Goal: Information Seeking & Learning: Compare options

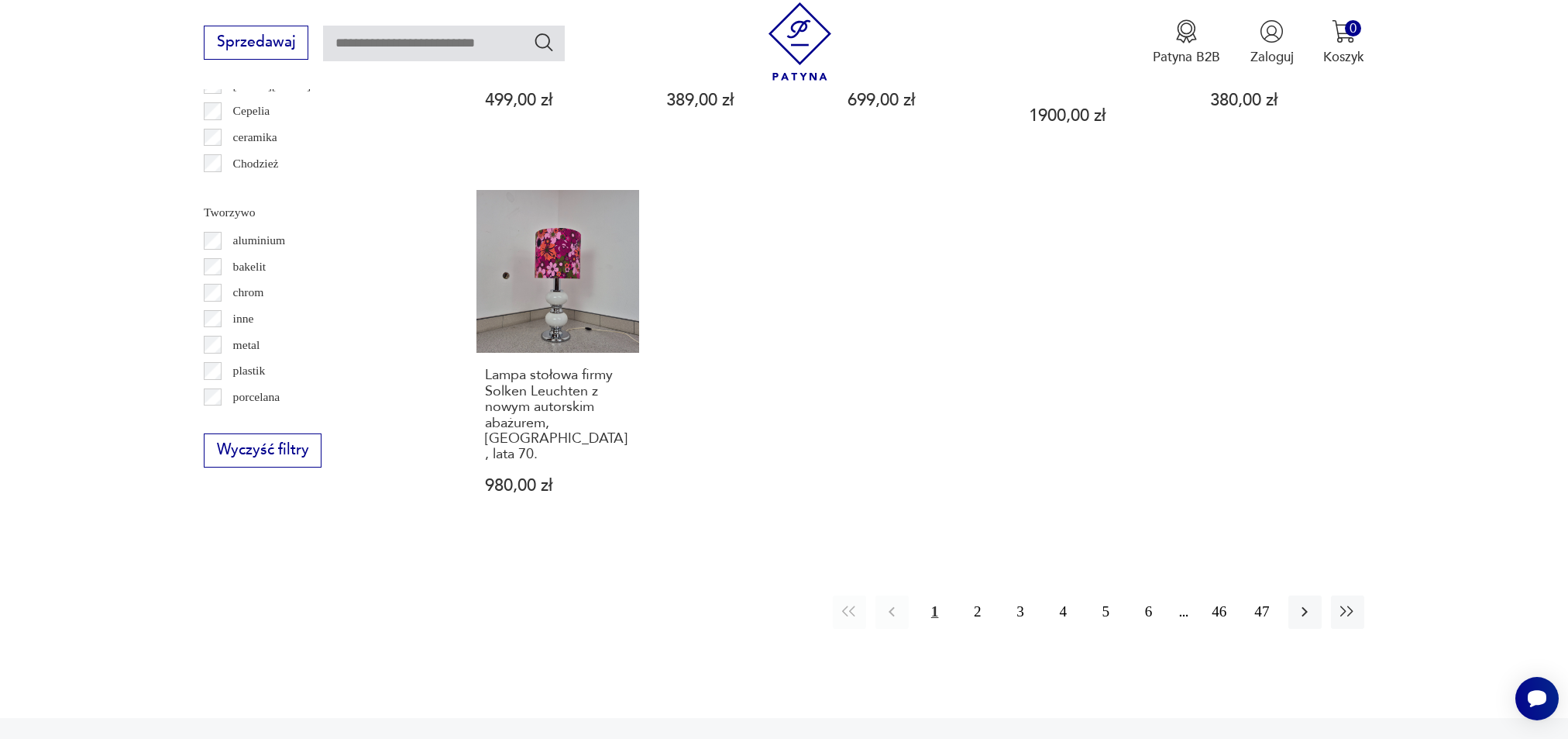
scroll to position [1699, 0]
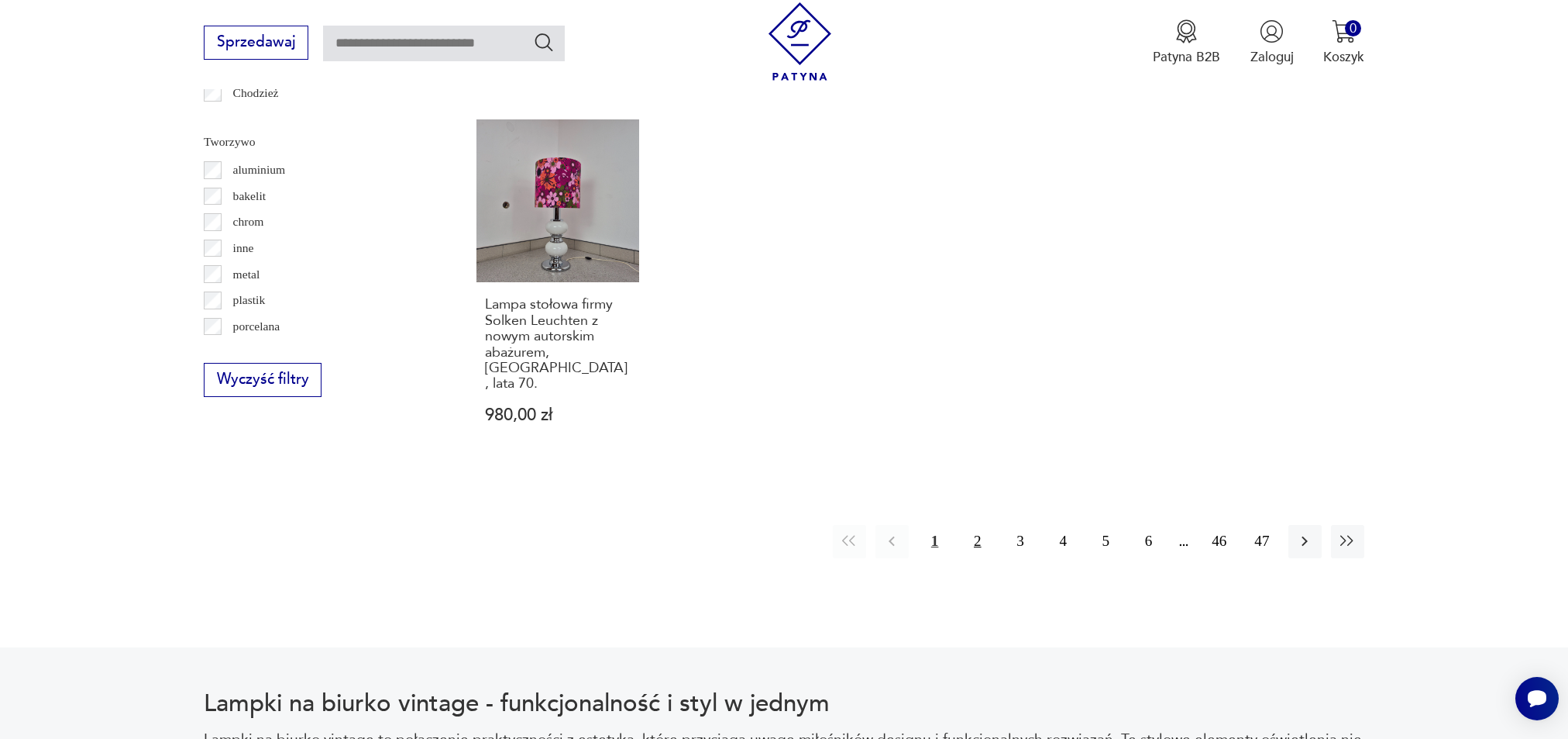
click at [977, 525] on button "2" at bounding box center [977, 541] width 33 height 33
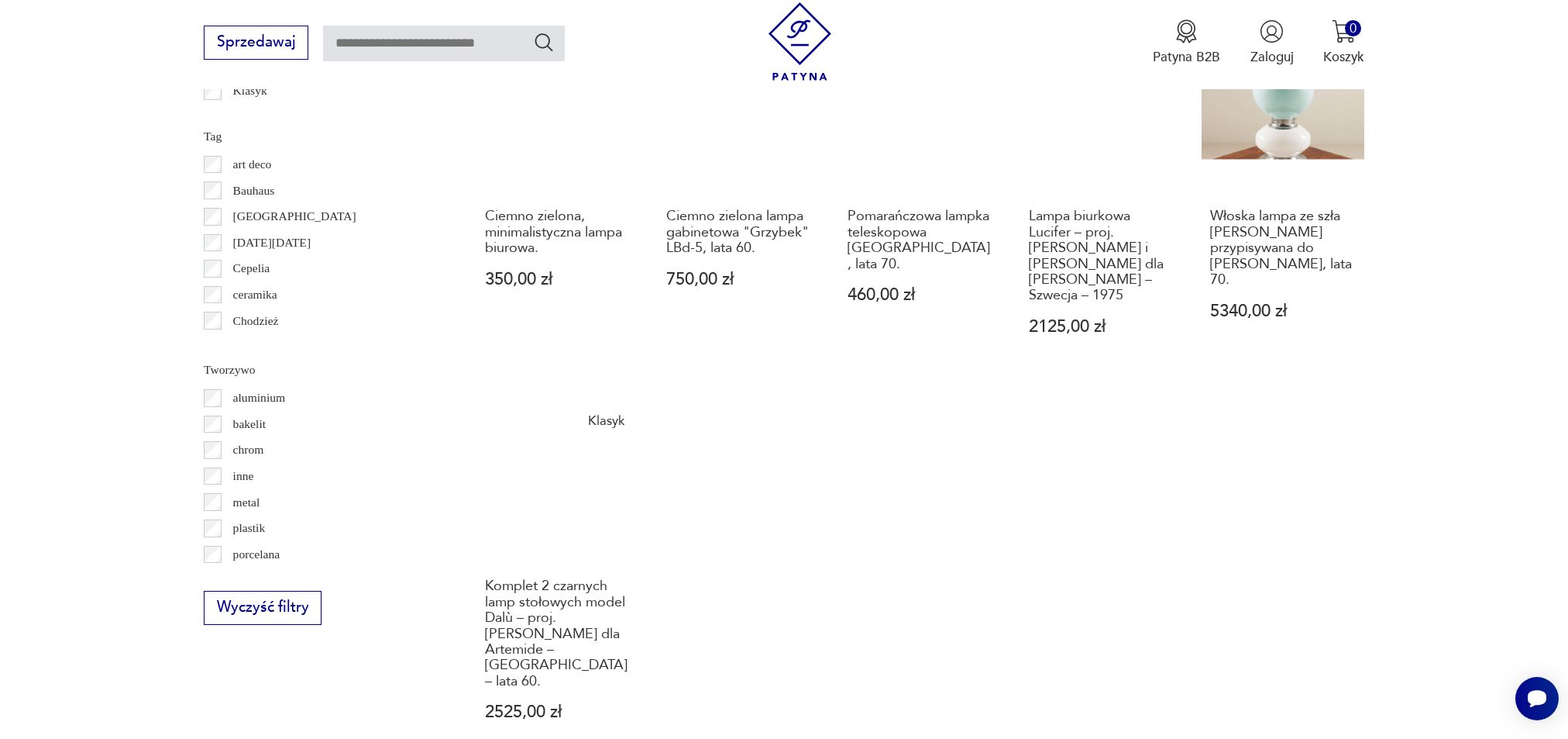
scroll to position [1631, 0]
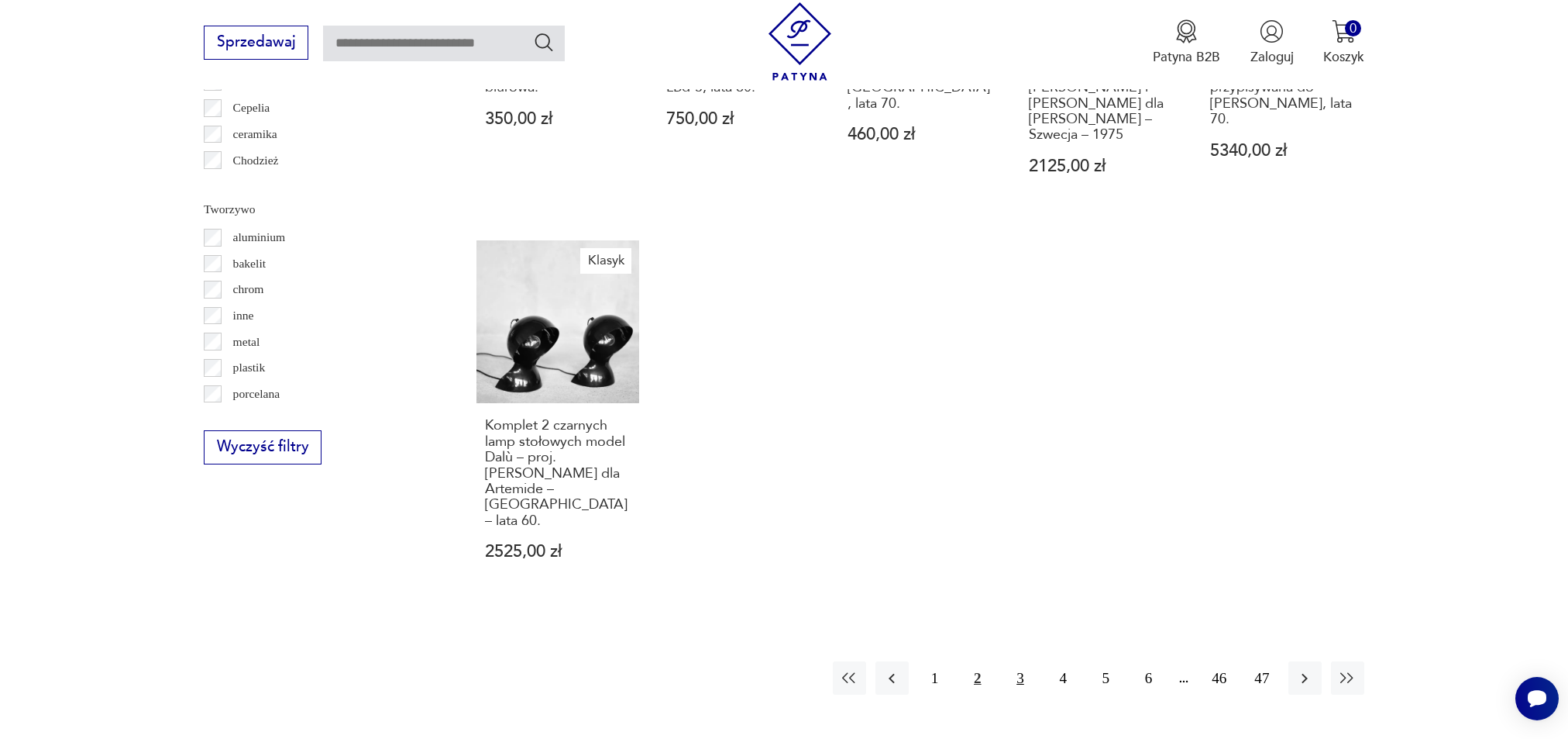
click at [1021, 661] on button "3" at bounding box center [1020, 677] width 33 height 33
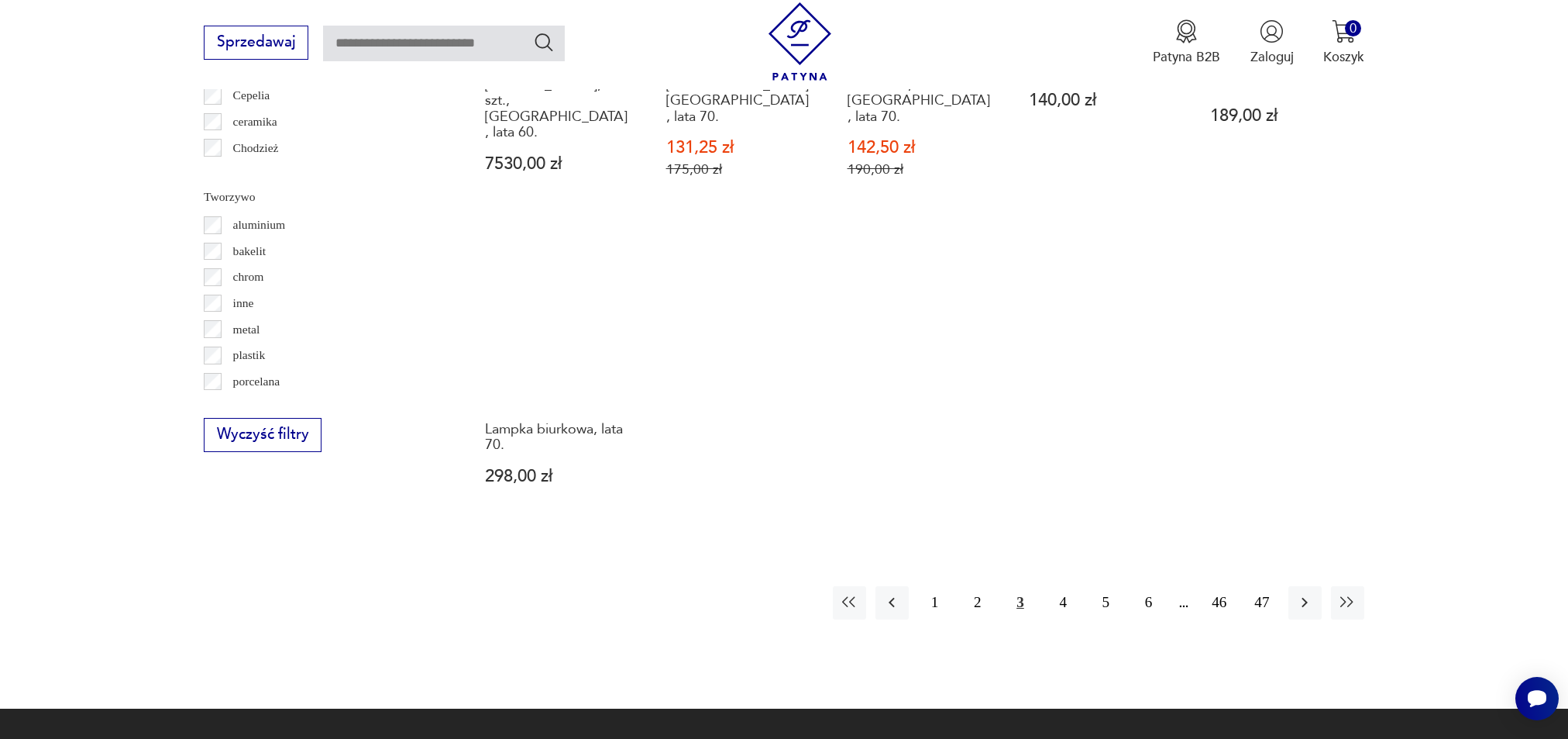
scroll to position [1653, 0]
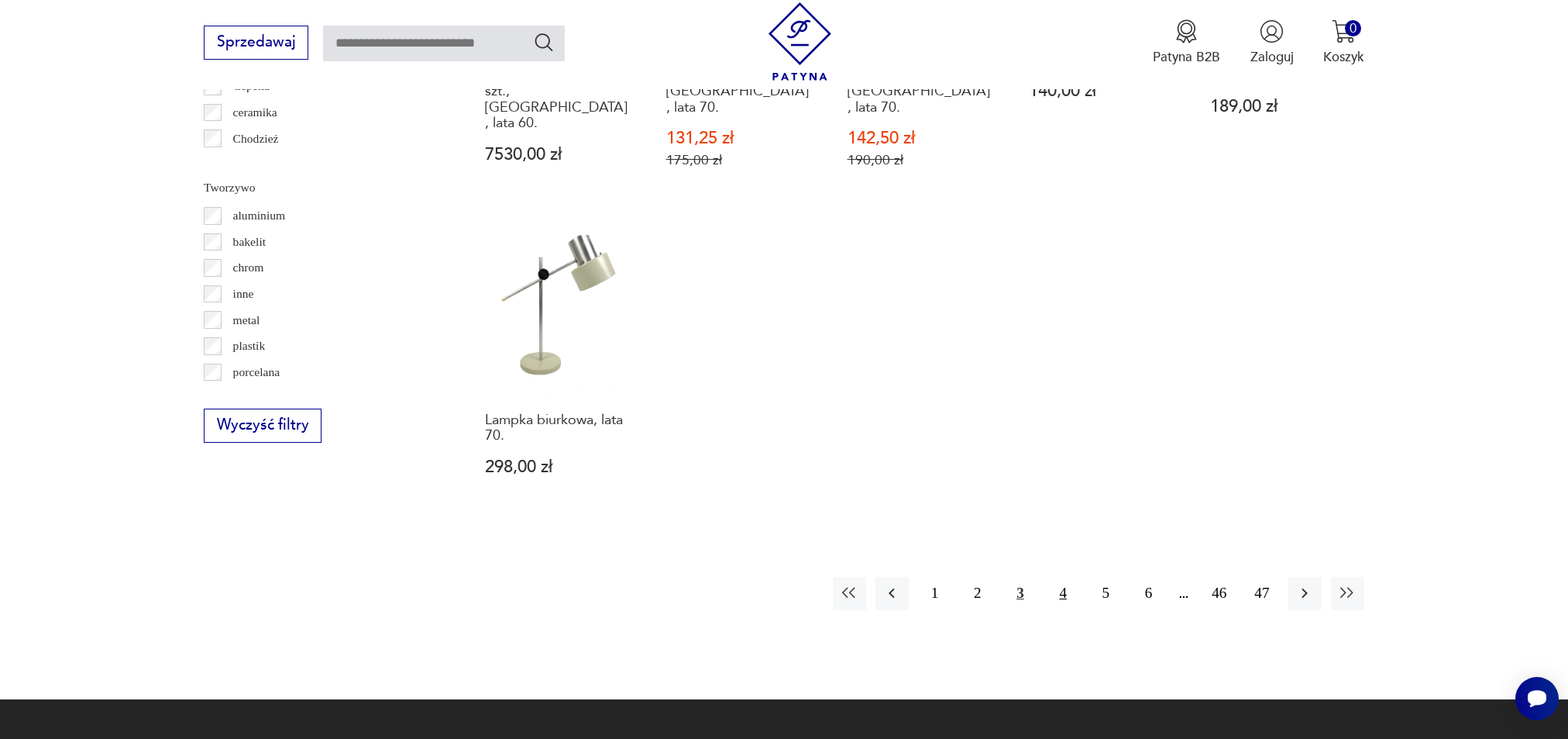
click at [1065, 577] on button "4" at bounding box center [1063, 593] width 33 height 33
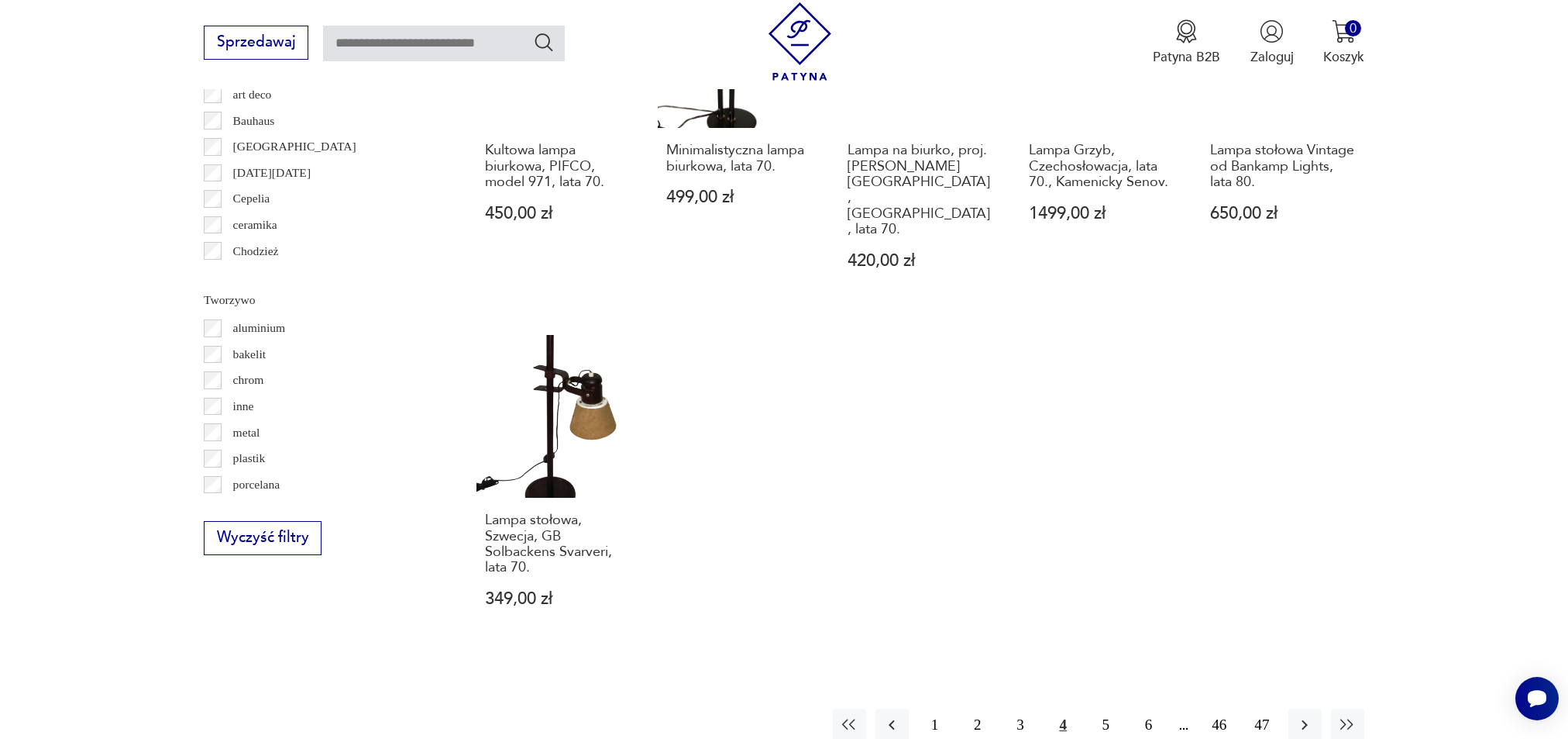
scroll to position [1556, 0]
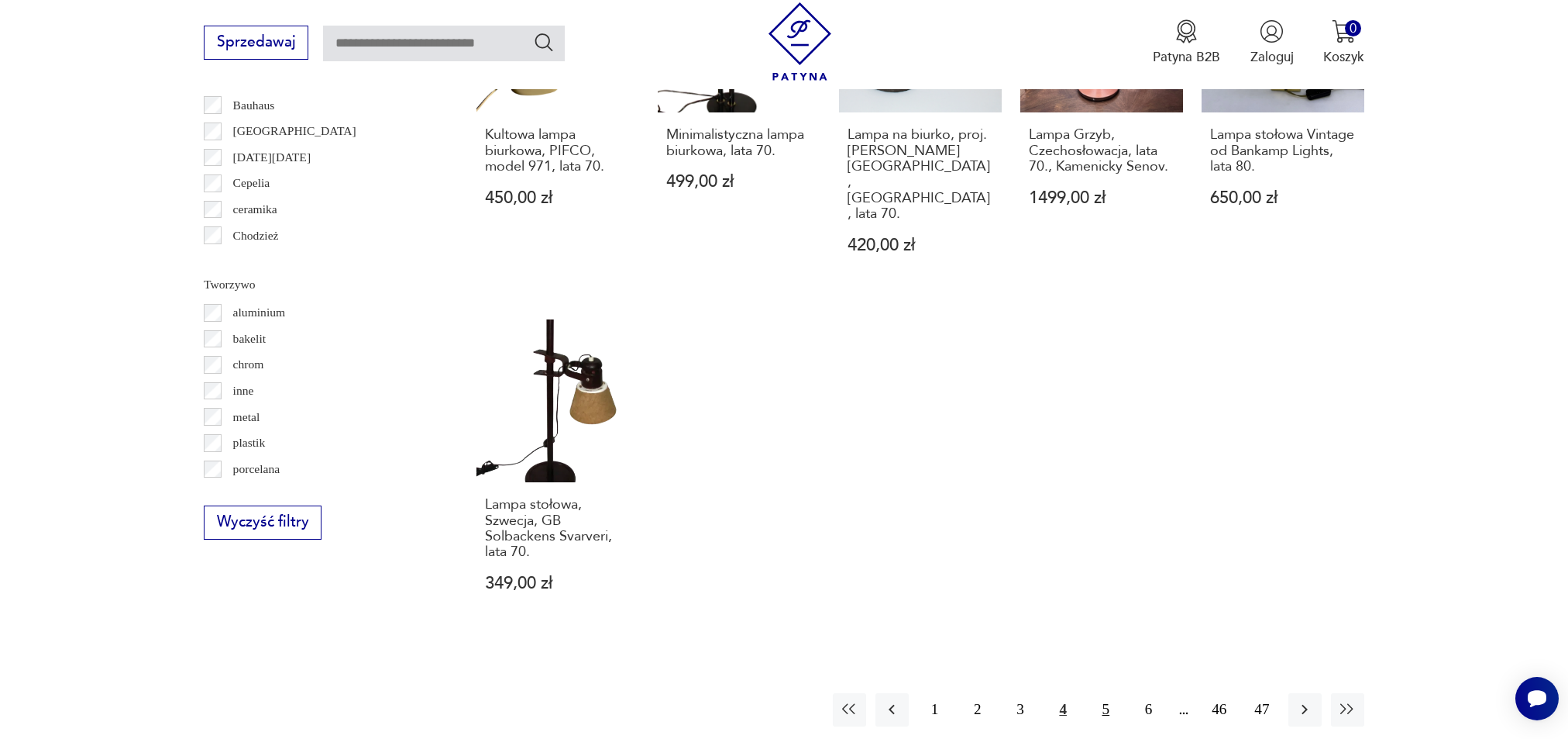
click at [1107, 693] on button "5" at bounding box center [1105, 709] width 33 height 33
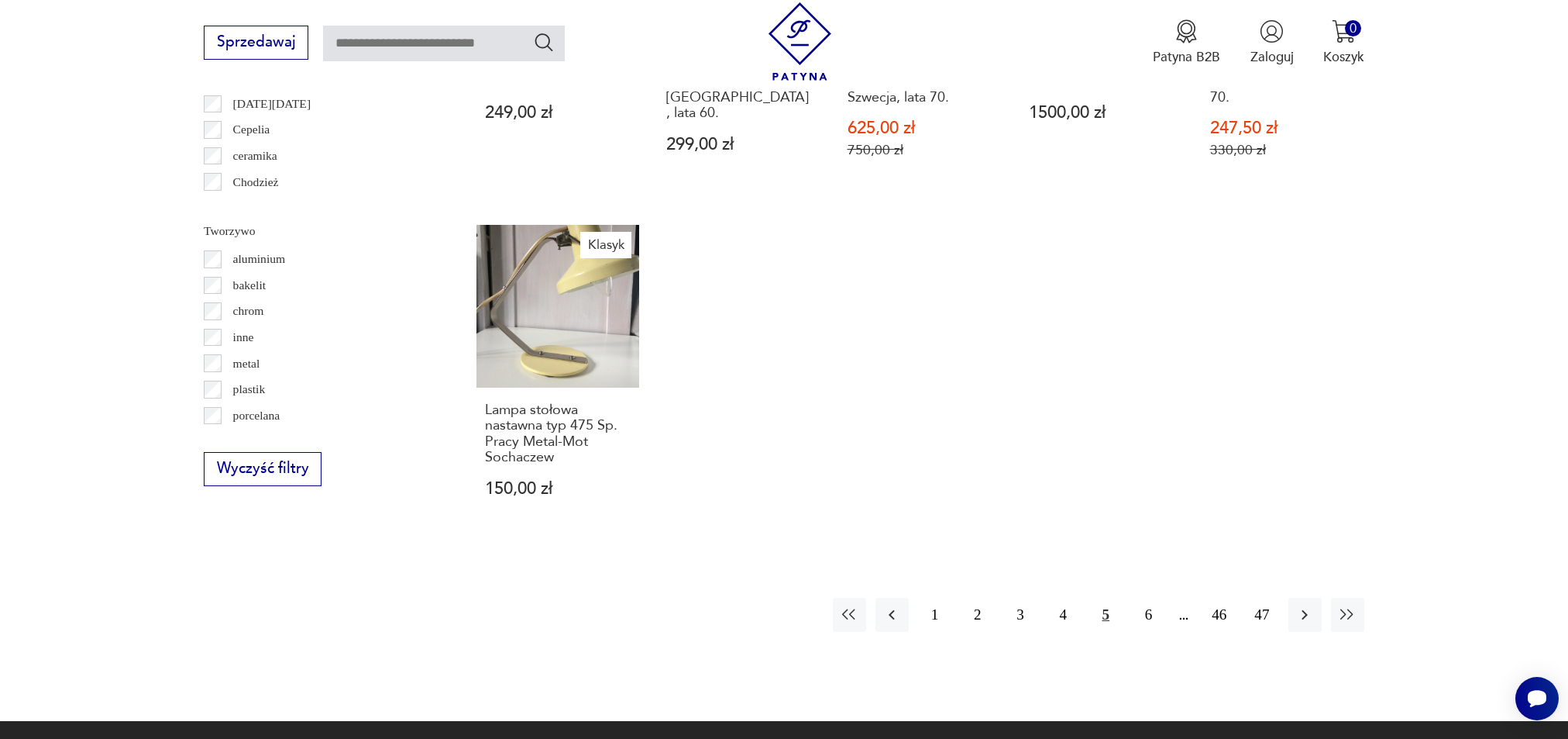
scroll to position [1608, 0]
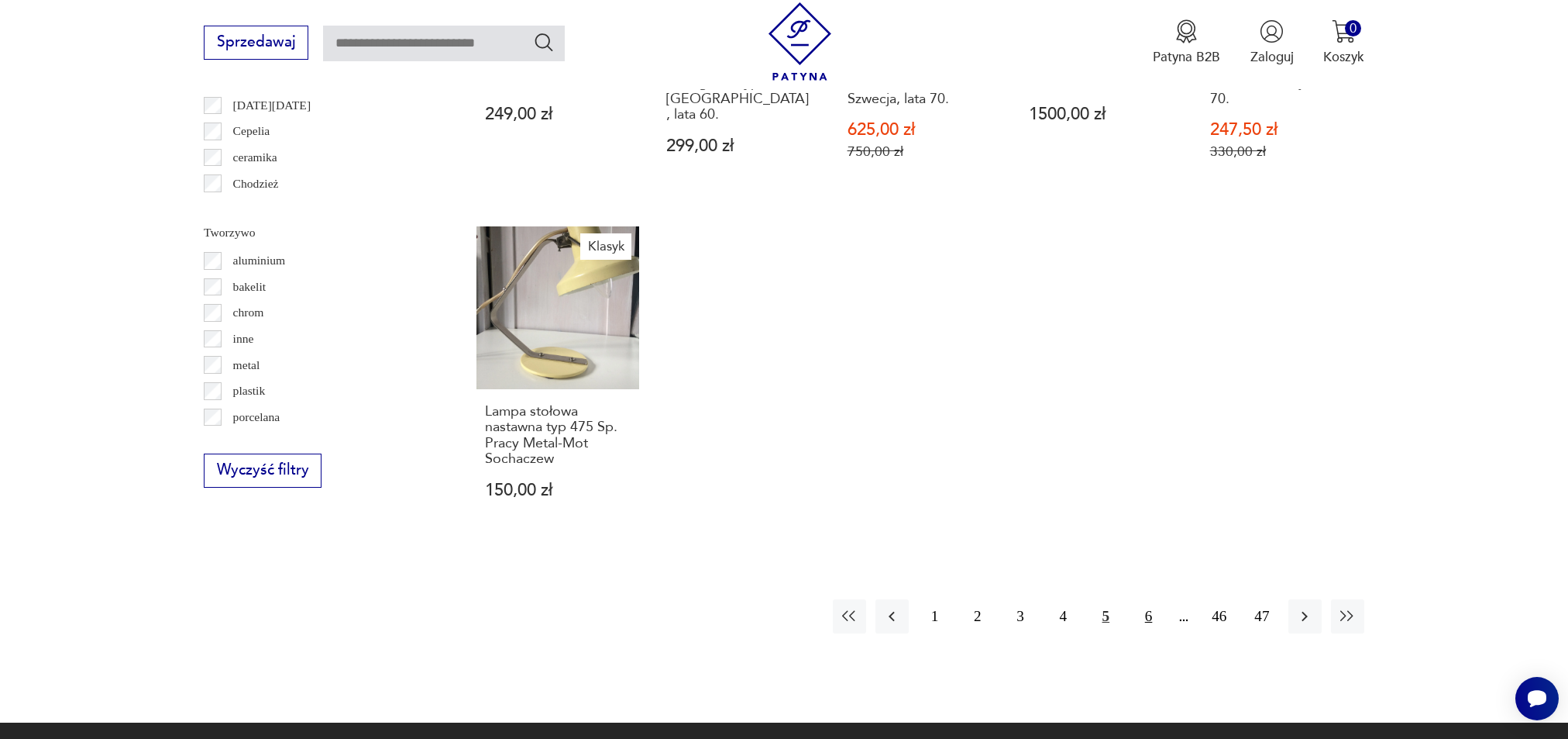
click at [1148, 599] on button "6" at bounding box center [1149, 615] width 33 height 33
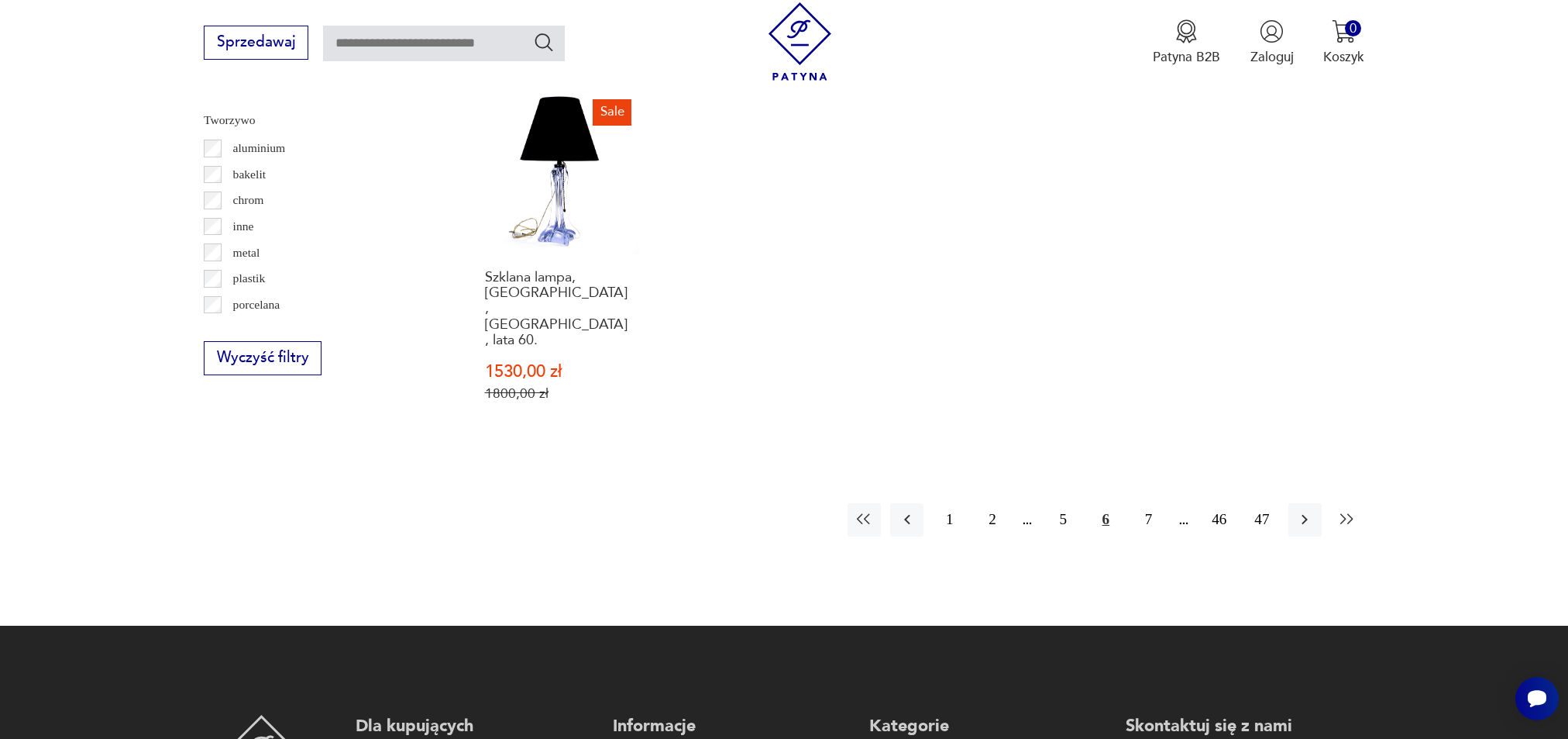
scroll to position [1718, 0]
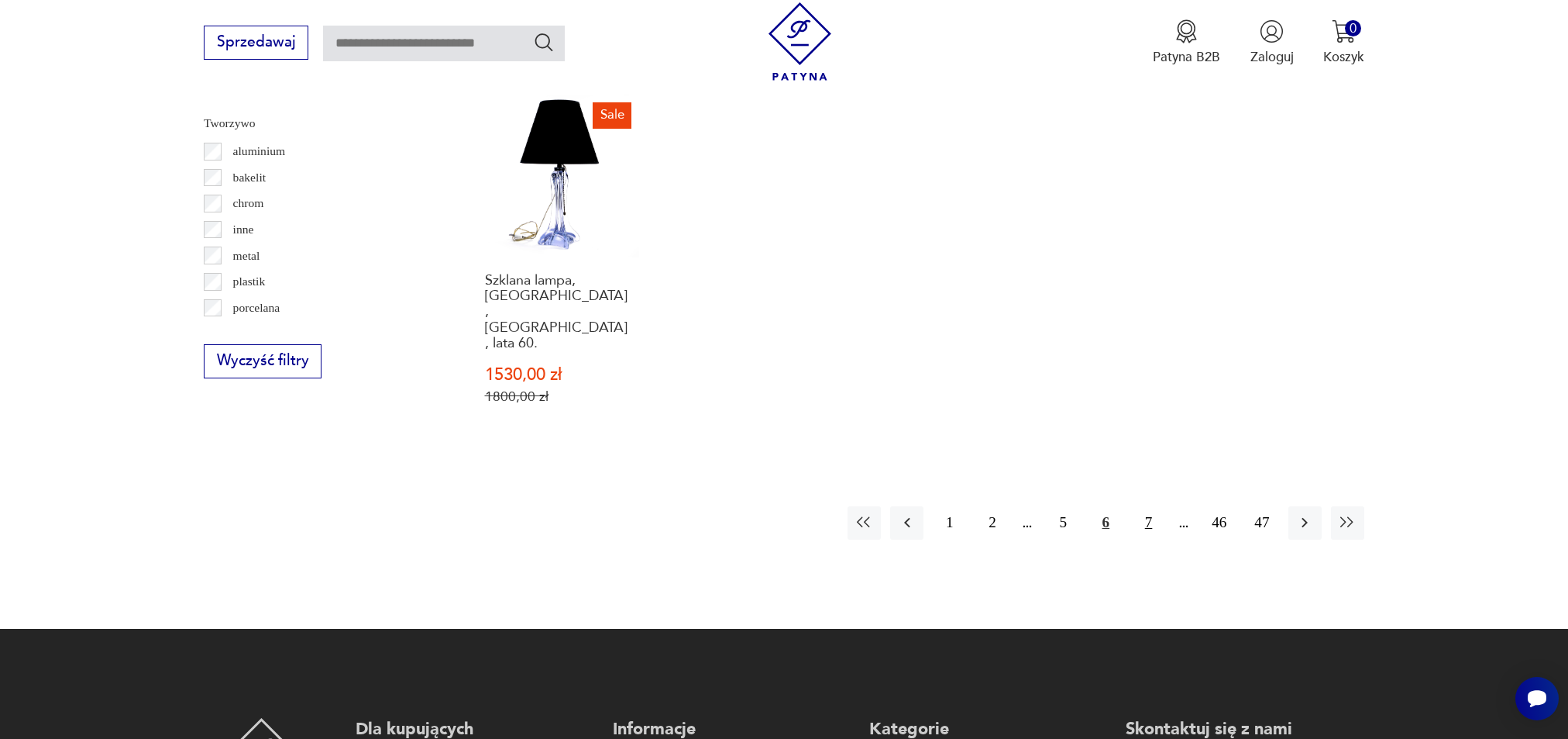
click at [1151, 506] on button "7" at bounding box center [1149, 522] width 33 height 33
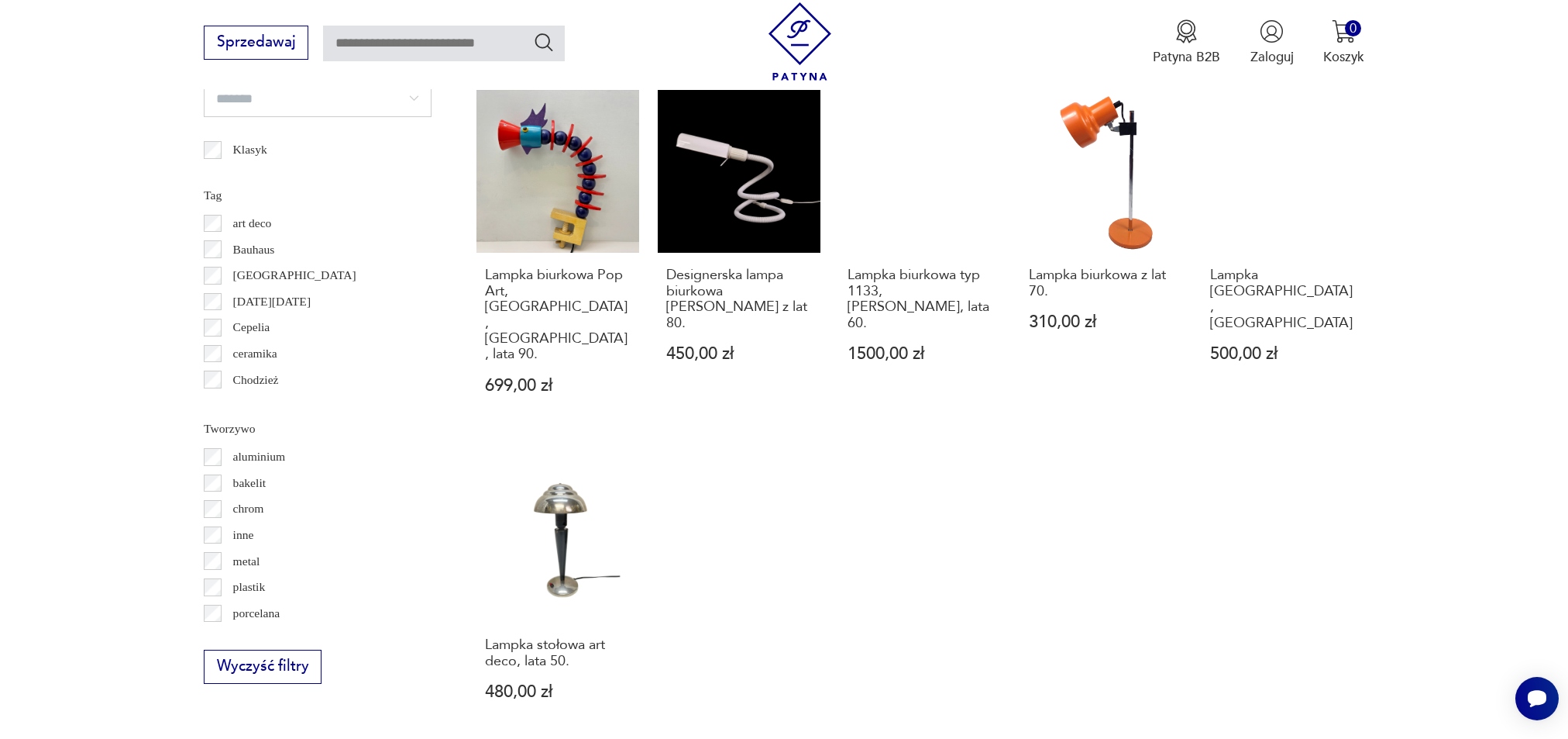
scroll to position [1660, 0]
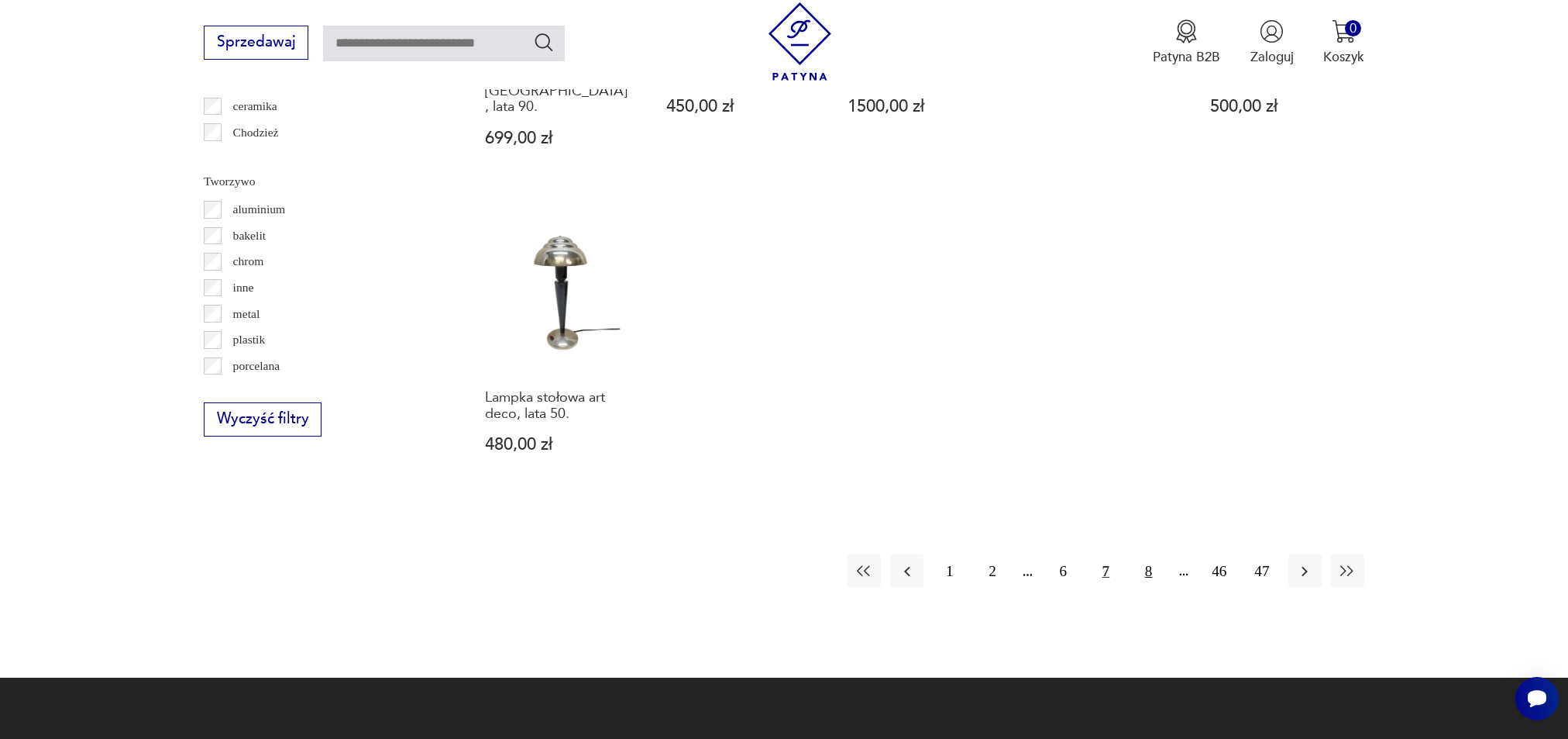
click at [1149, 554] on button "8" at bounding box center [1149, 570] width 33 height 33
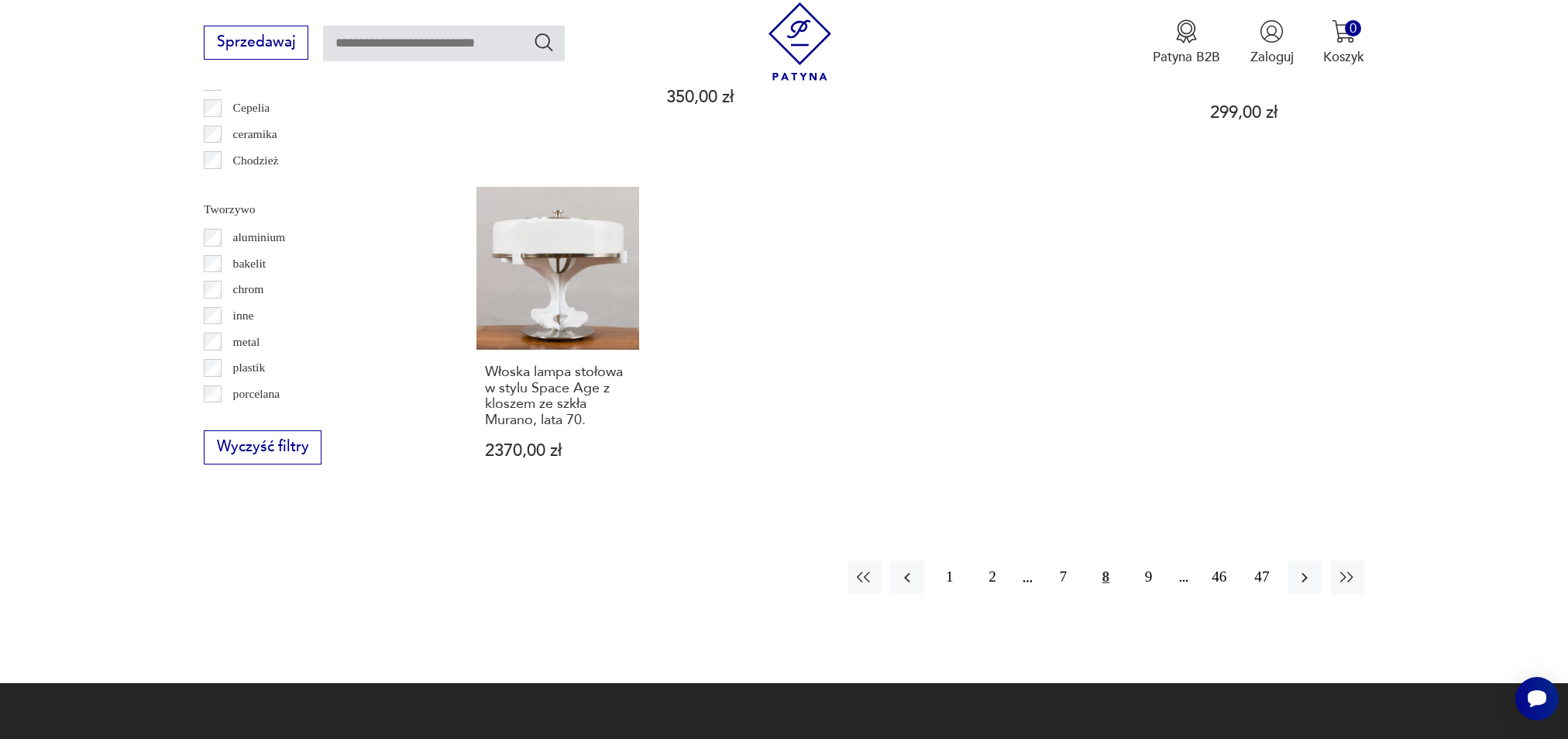
scroll to position [1633, 0]
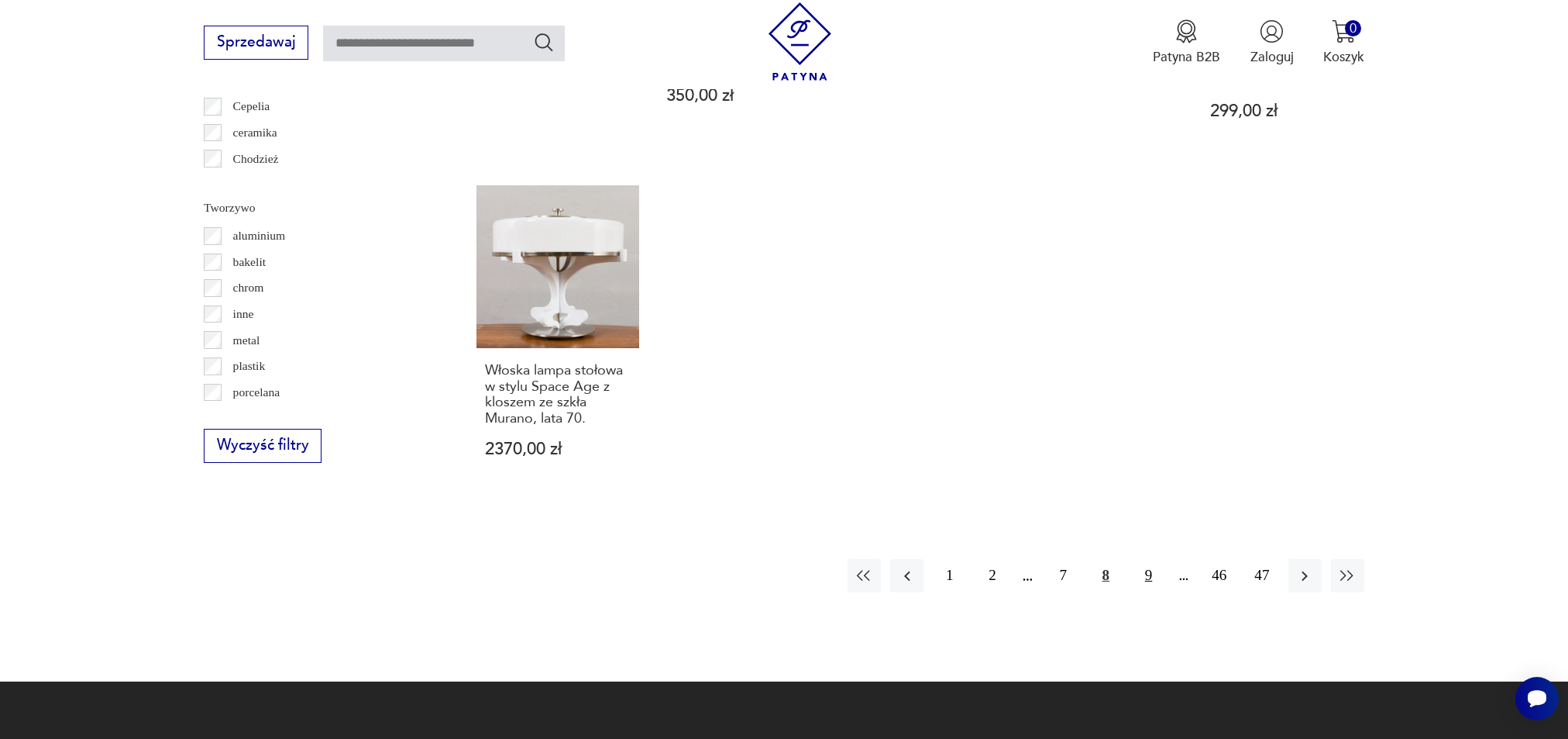
click at [1148, 559] on button "9" at bounding box center [1149, 575] width 33 height 33
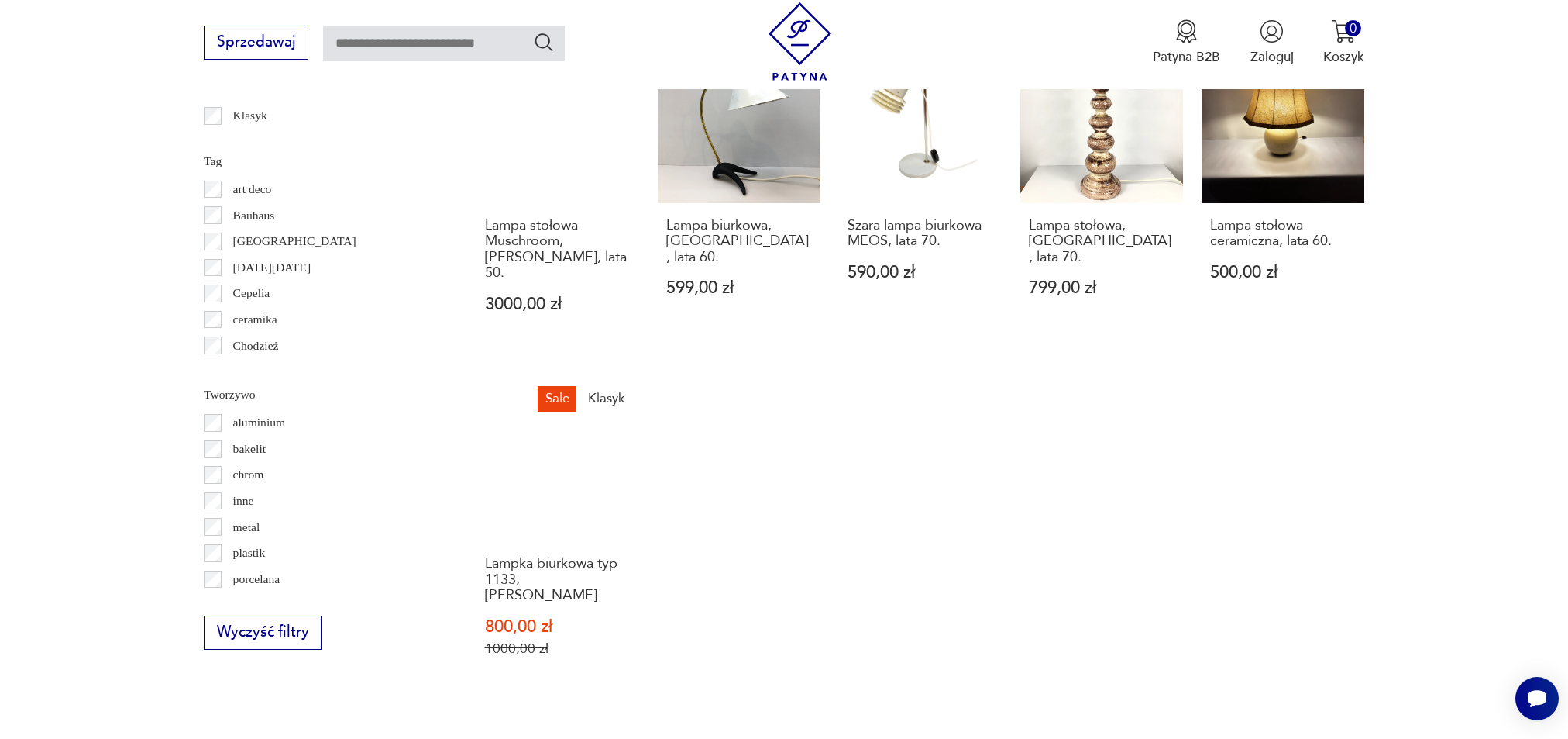
scroll to position [1570, 0]
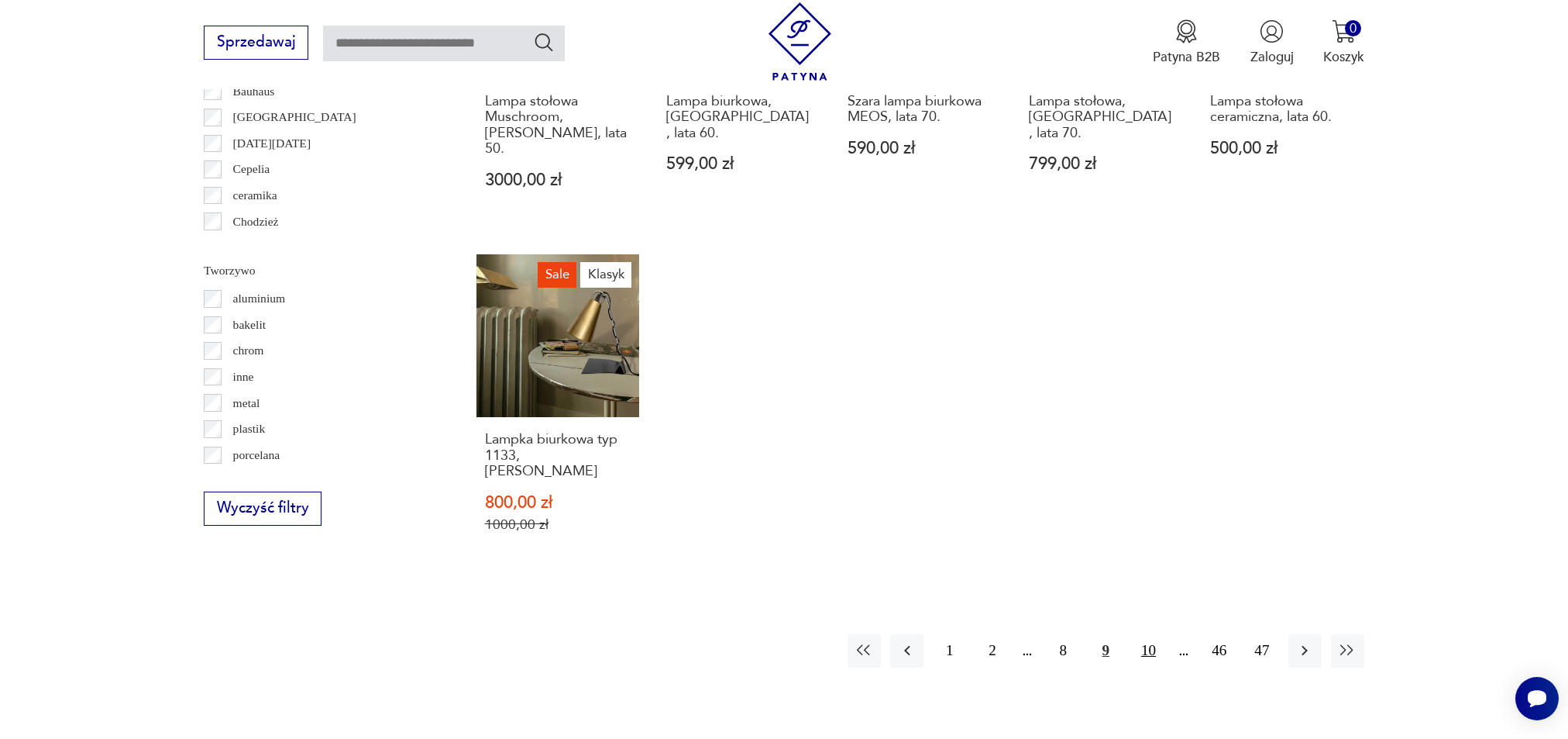
click at [1152, 634] on button "10" at bounding box center [1149, 650] width 33 height 33
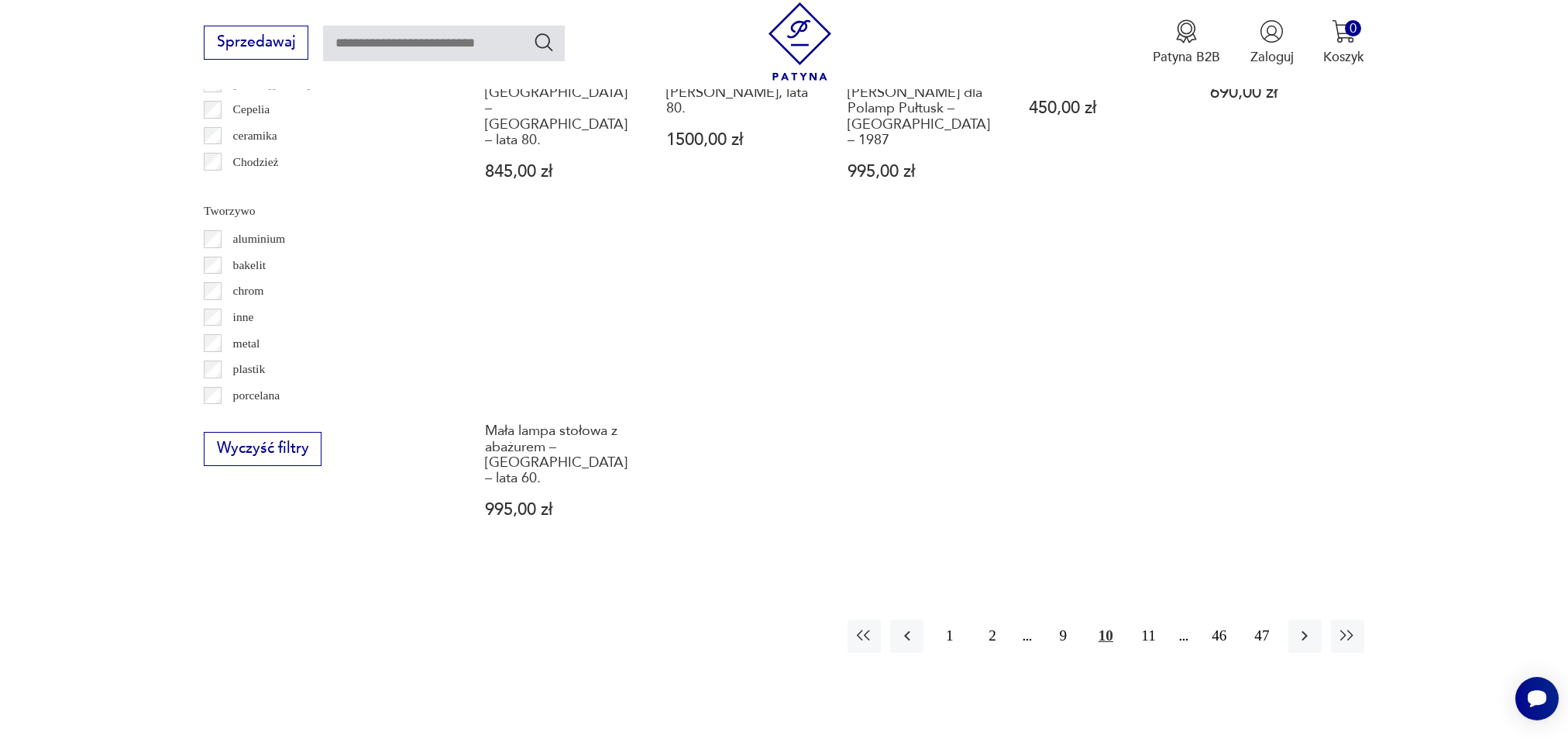
scroll to position [1678, 0]
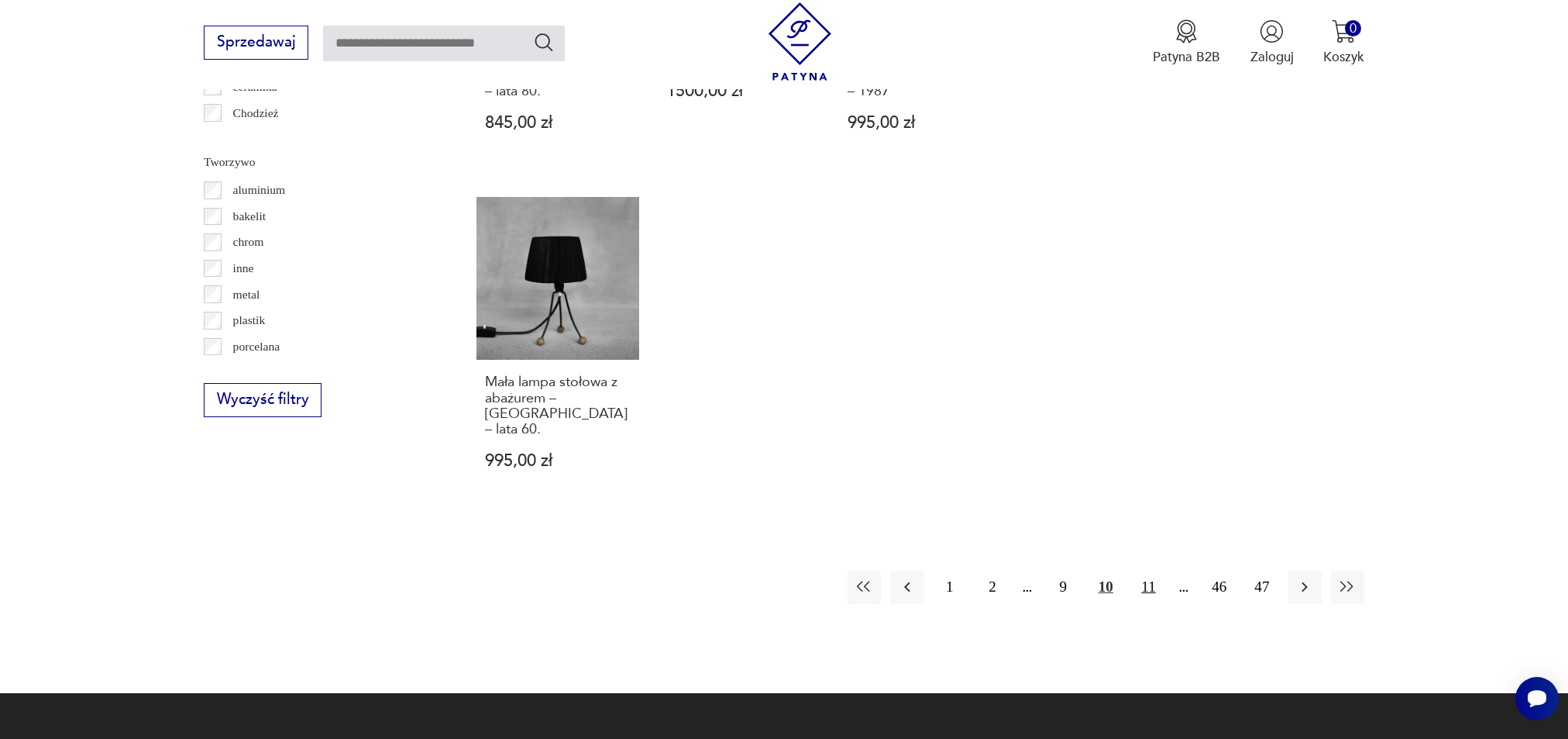
click at [1157, 570] on button "11" at bounding box center [1149, 587] width 33 height 33
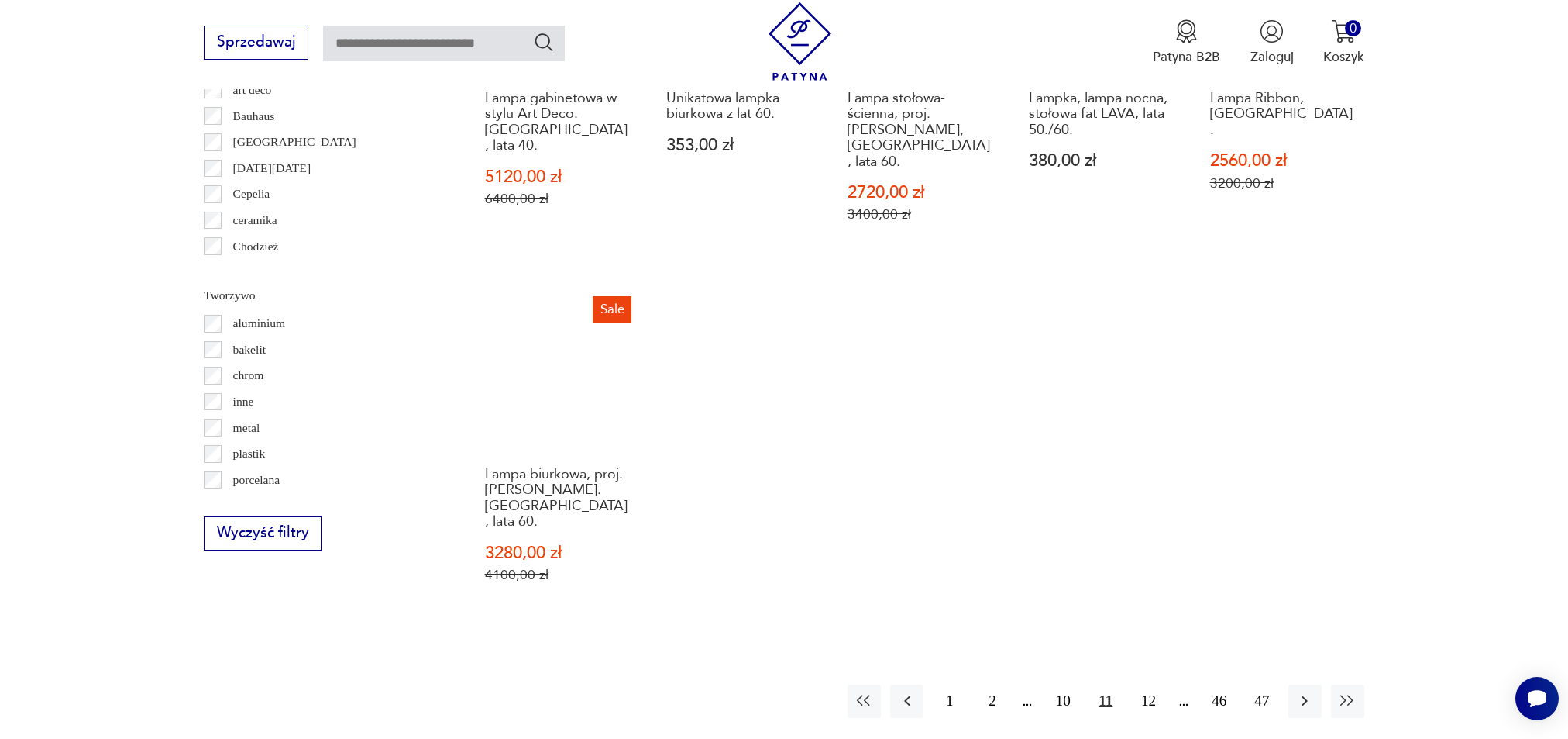
scroll to position [1579, 0]
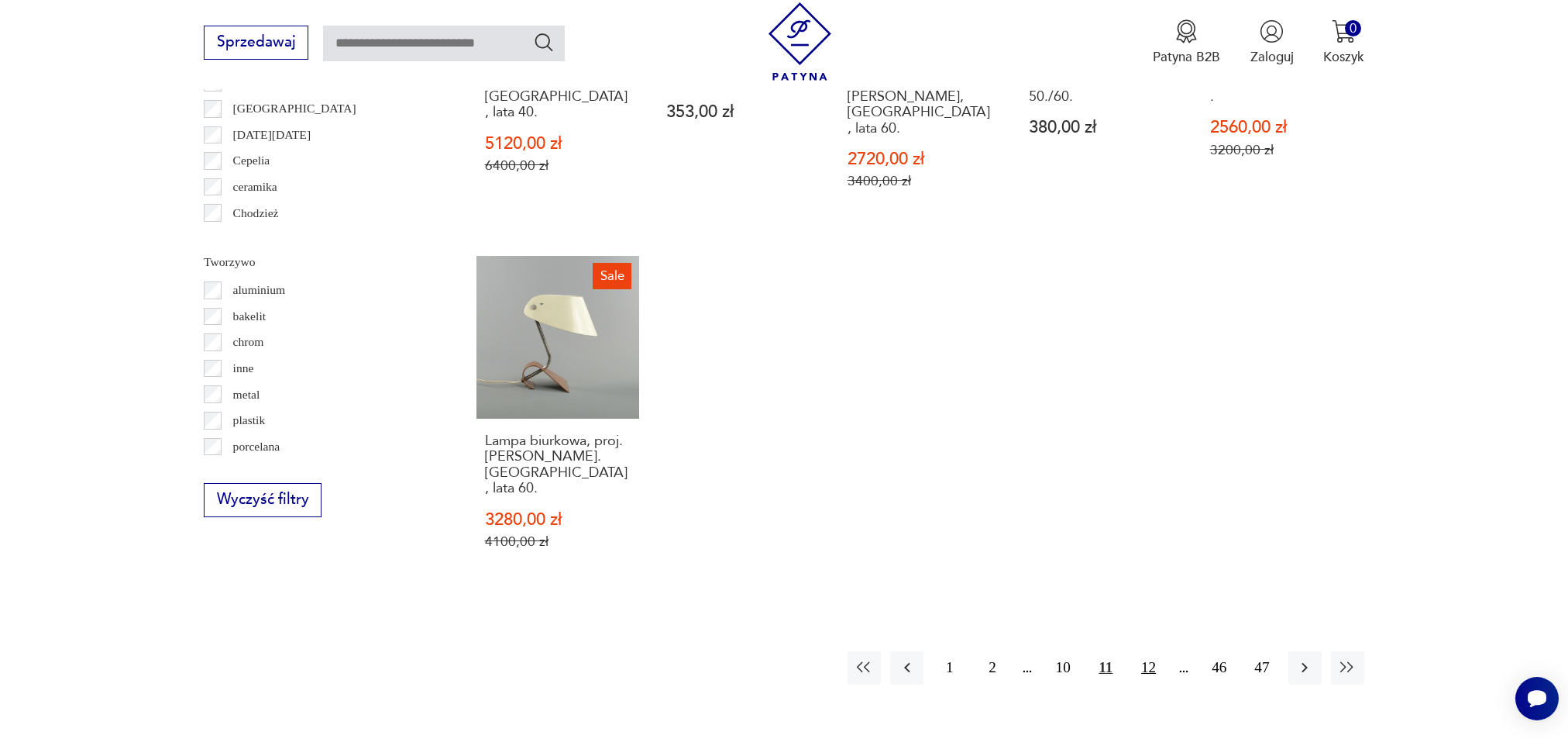
click at [1157, 651] on button "12" at bounding box center [1149, 667] width 33 height 33
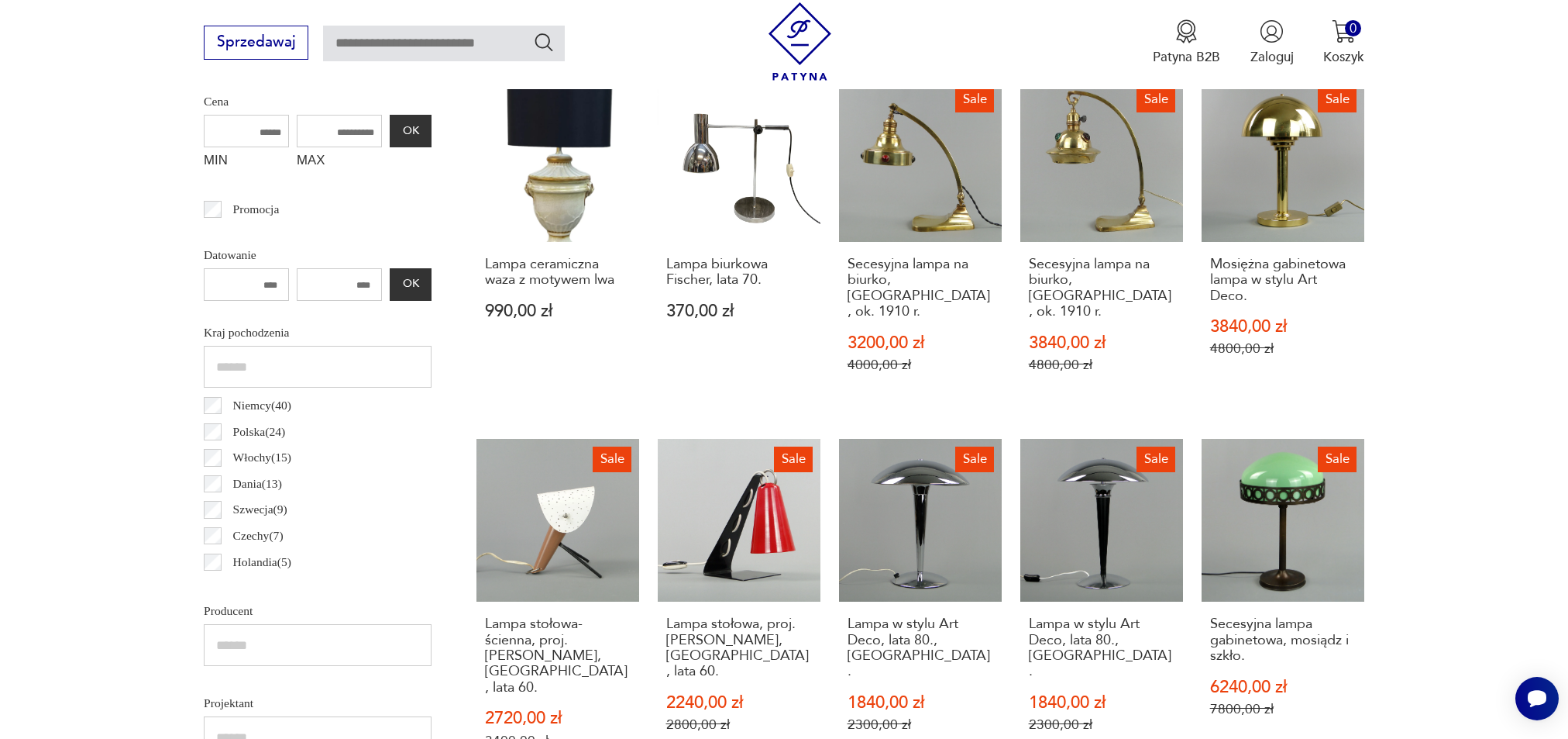
scroll to position [644, 0]
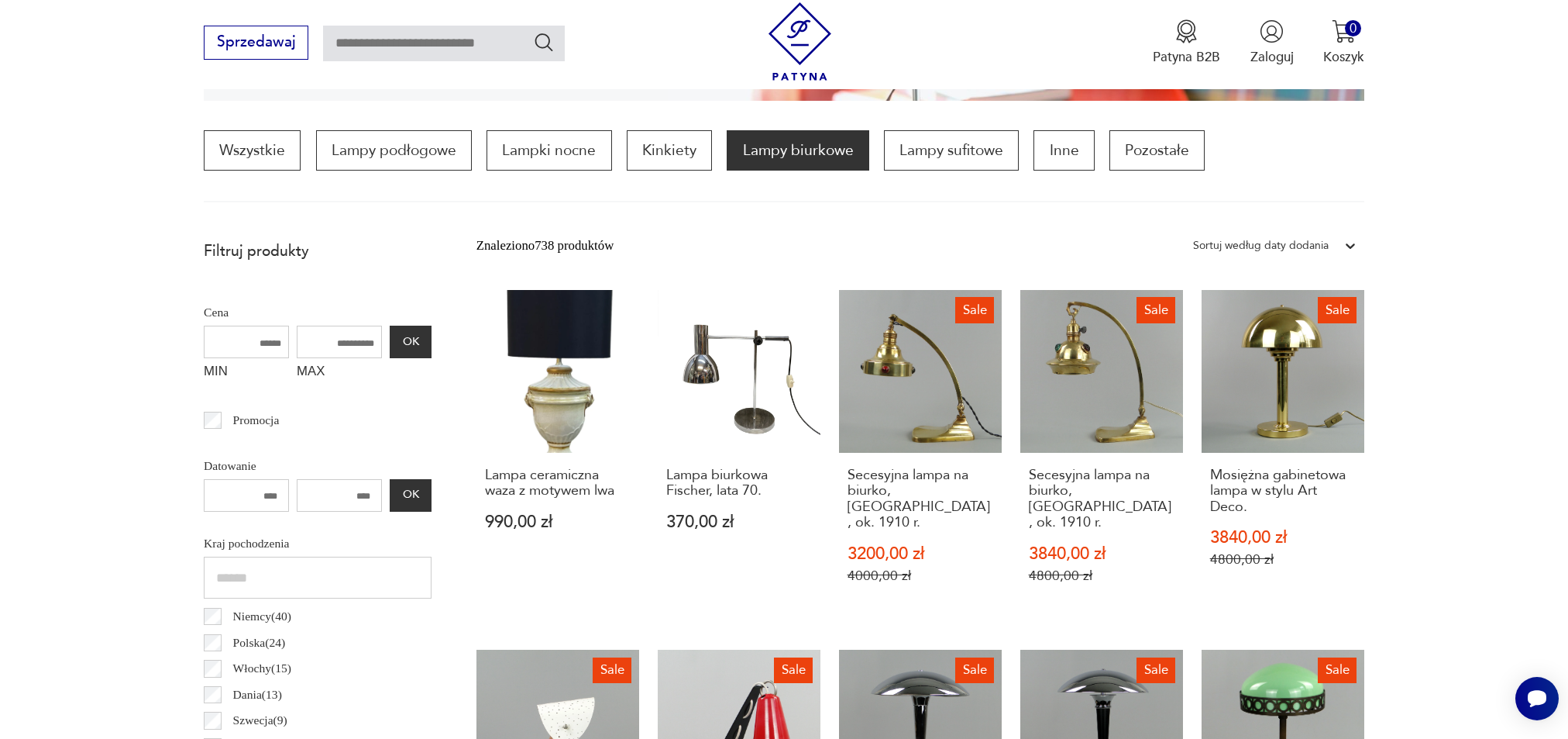
scroll to position [460, 0]
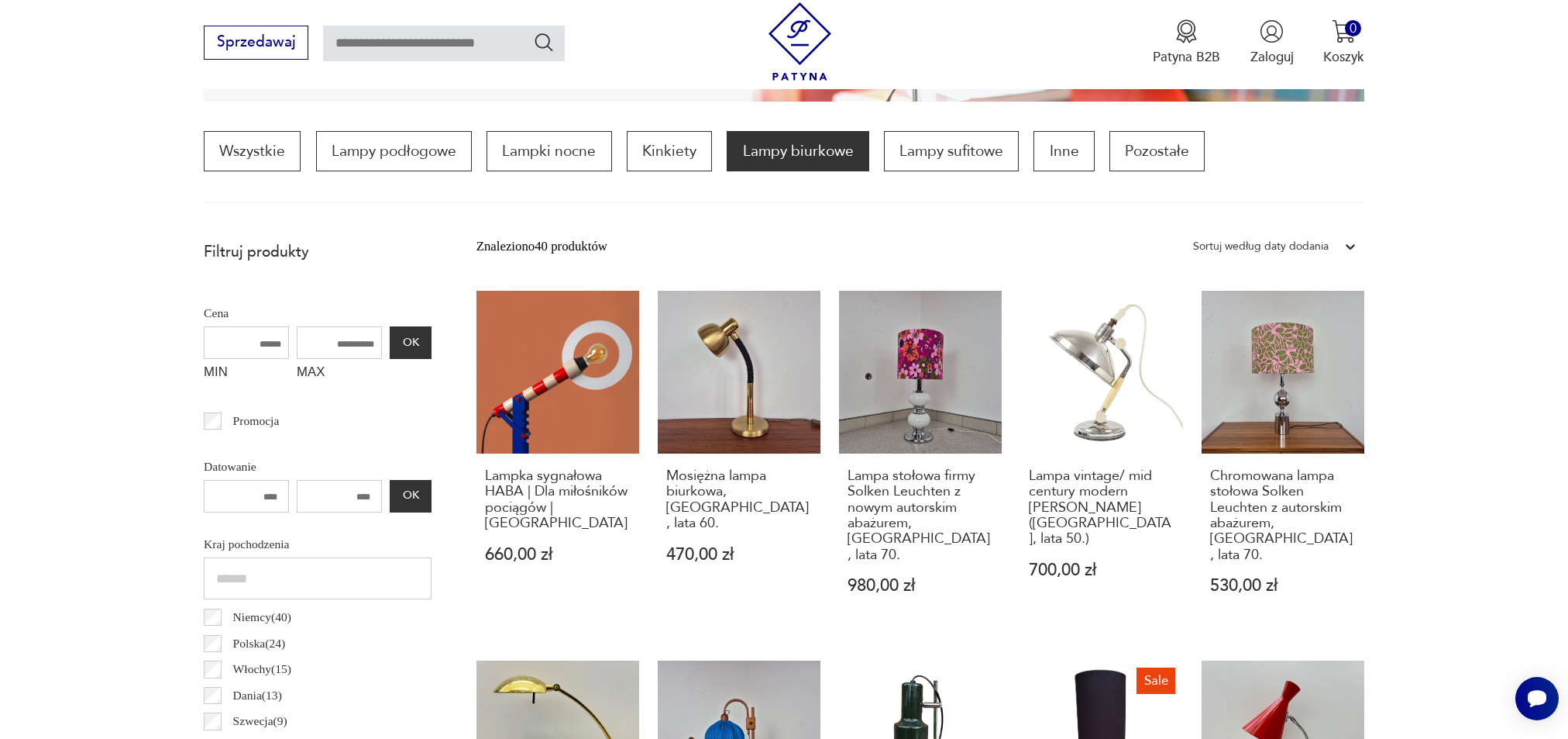
click at [367, 492] on input "number" at bounding box center [339, 496] width 86 height 33
type input "****"
click at [256, 499] on input "number" at bounding box center [246, 496] width 86 height 33
type input "****"
click at [406, 498] on button "OK" at bounding box center [410, 496] width 42 height 33
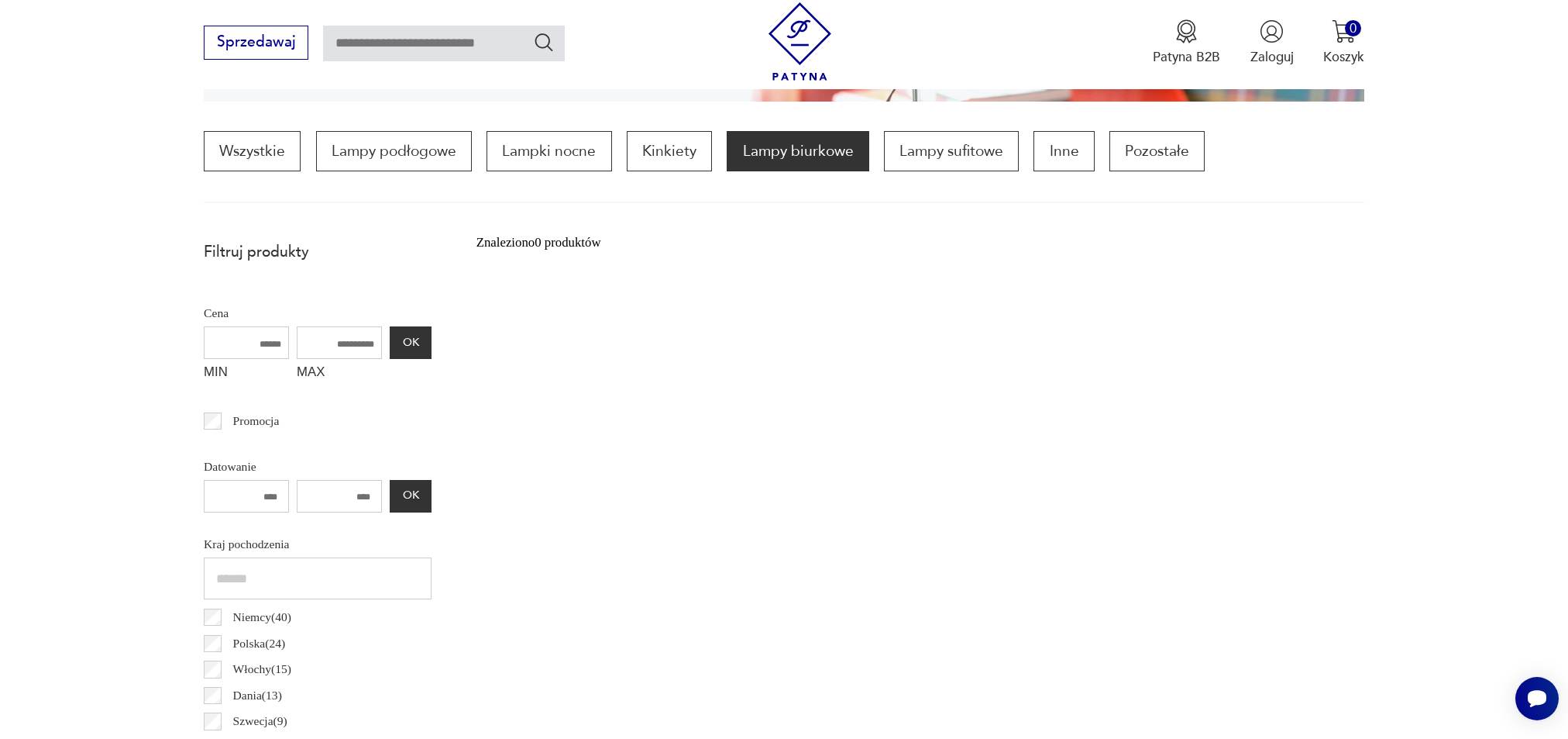
drag, startPoint x: 372, startPoint y: 493, endPoint x: 318, endPoint y: 494, distance: 54.0
click at [318, 494] on input "****" at bounding box center [339, 496] width 86 height 33
type input "****"
click at [419, 489] on button "OK" at bounding box center [410, 496] width 42 height 33
click at [784, 145] on p "Lampy biurkowe" at bounding box center [797, 151] width 142 height 40
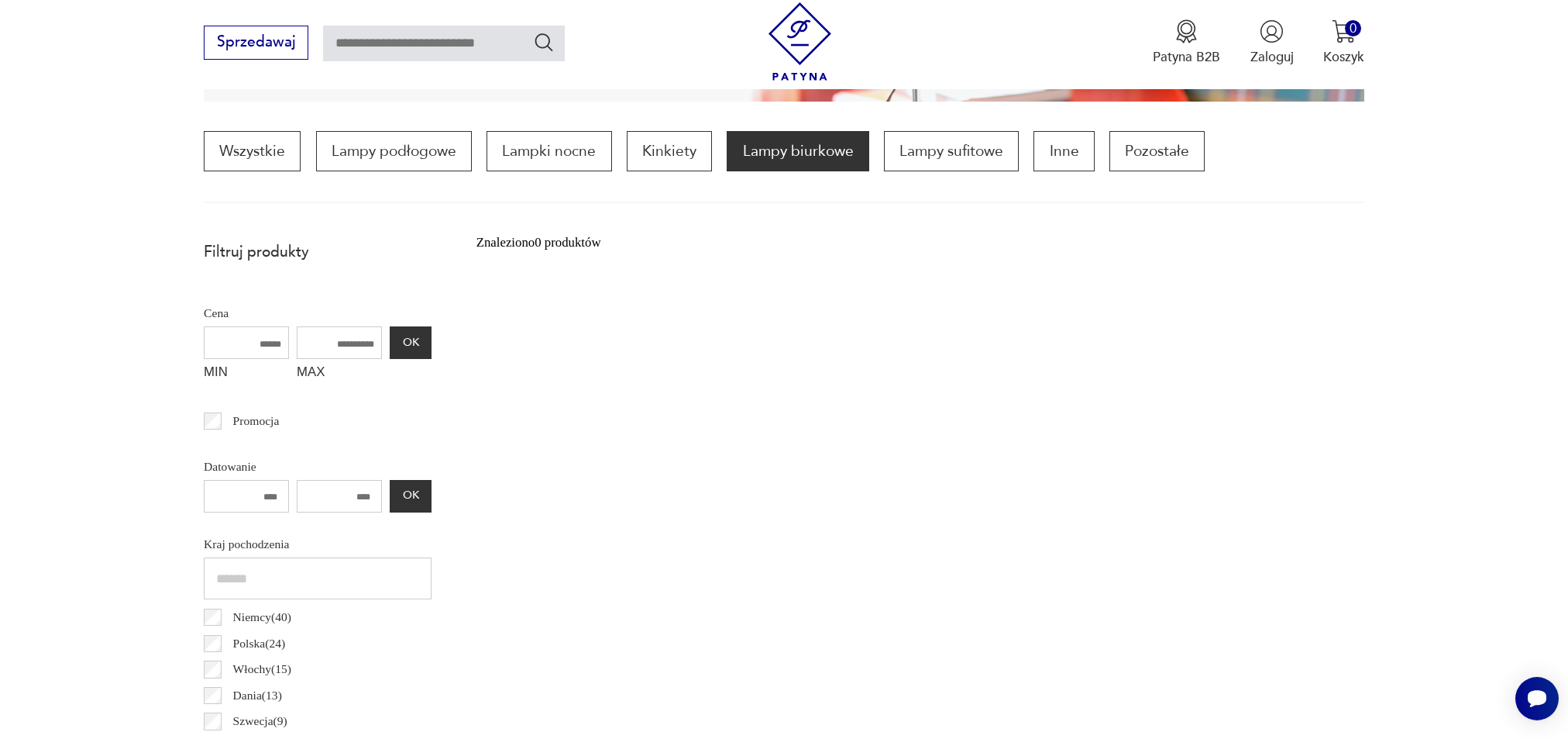
drag, startPoint x: 336, startPoint y: 494, endPoint x: 290, endPoint y: 494, distance: 46.0
click at [290, 494] on div "**** **** OK" at bounding box center [318, 496] width 228 height 33
drag, startPoint x: 280, startPoint y: 488, endPoint x: 234, endPoint y: 487, distance: 46.0
click at [234, 487] on input "****" at bounding box center [246, 496] width 86 height 33
click at [419, 499] on button "OK" at bounding box center [410, 496] width 42 height 33
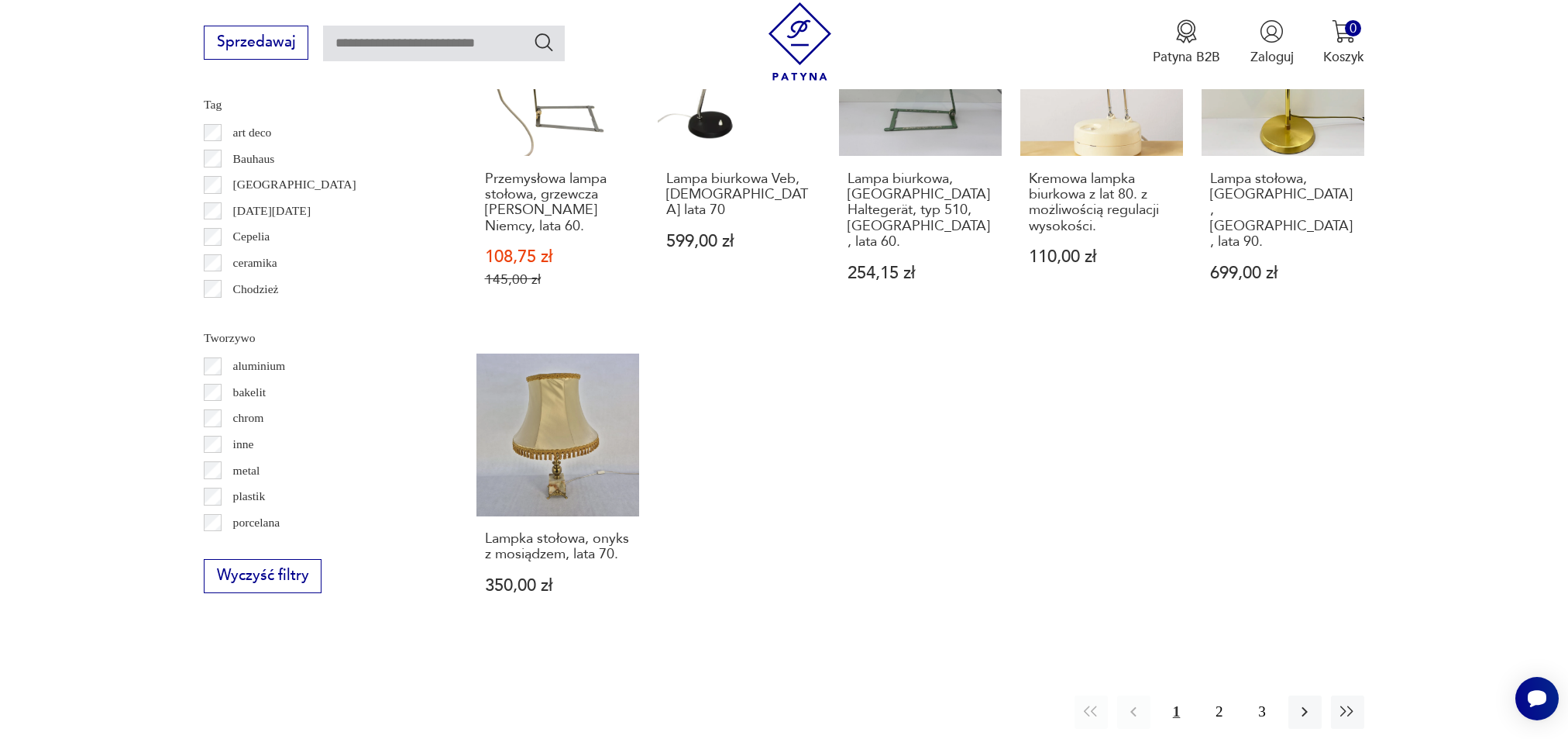
scroll to position [1517, 0]
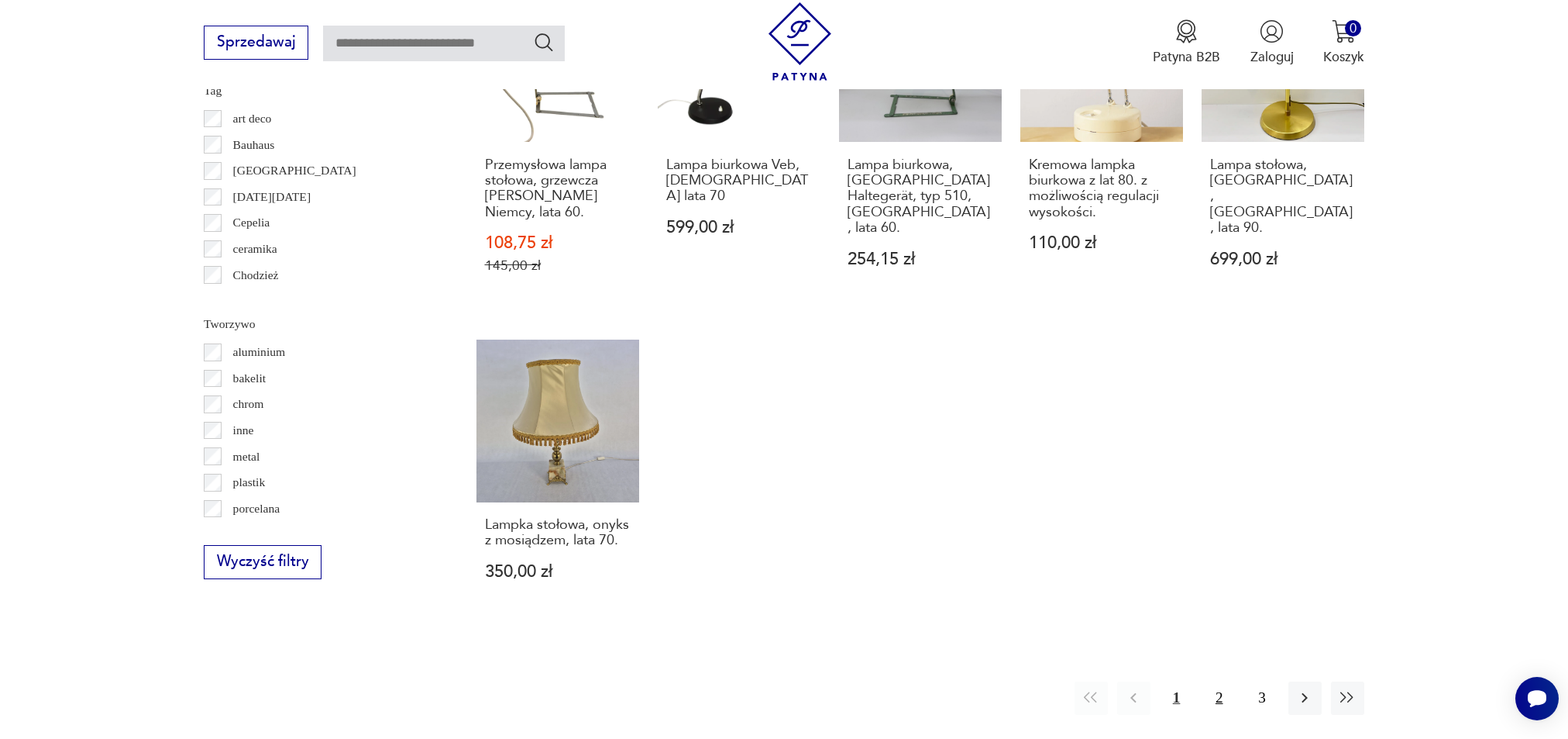
click at [1214, 681] on button "2" at bounding box center [1219, 697] width 33 height 33
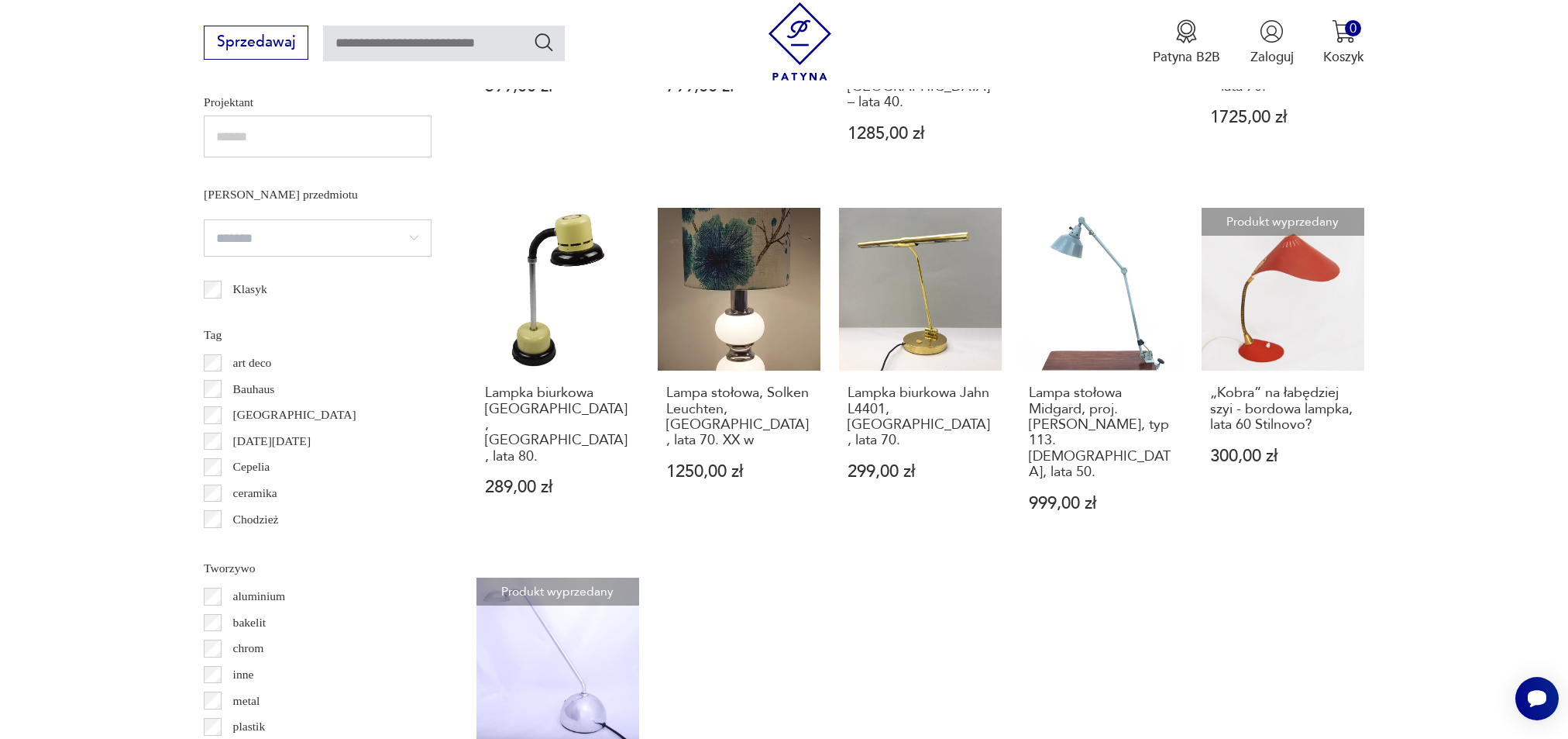
scroll to position [1565, 0]
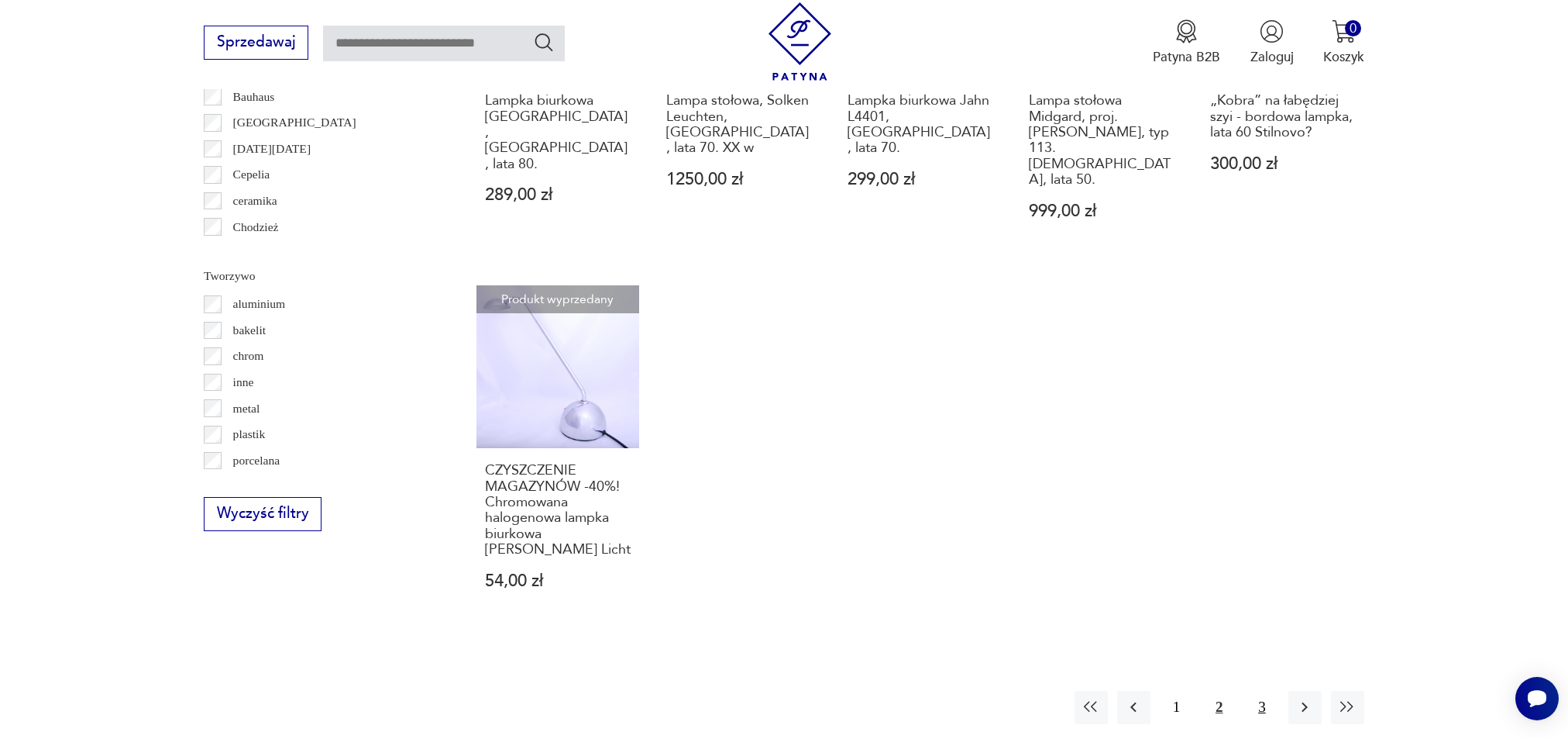
click at [1258, 691] on button "3" at bounding box center [1262, 707] width 33 height 33
